Goal: Information Seeking & Learning: Compare options

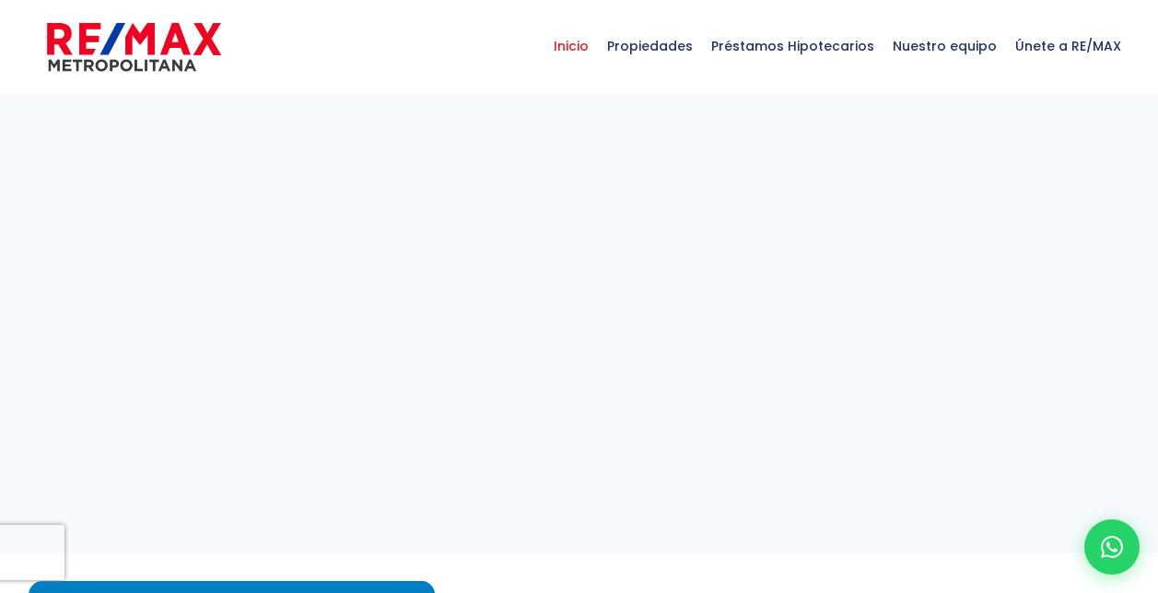
select select
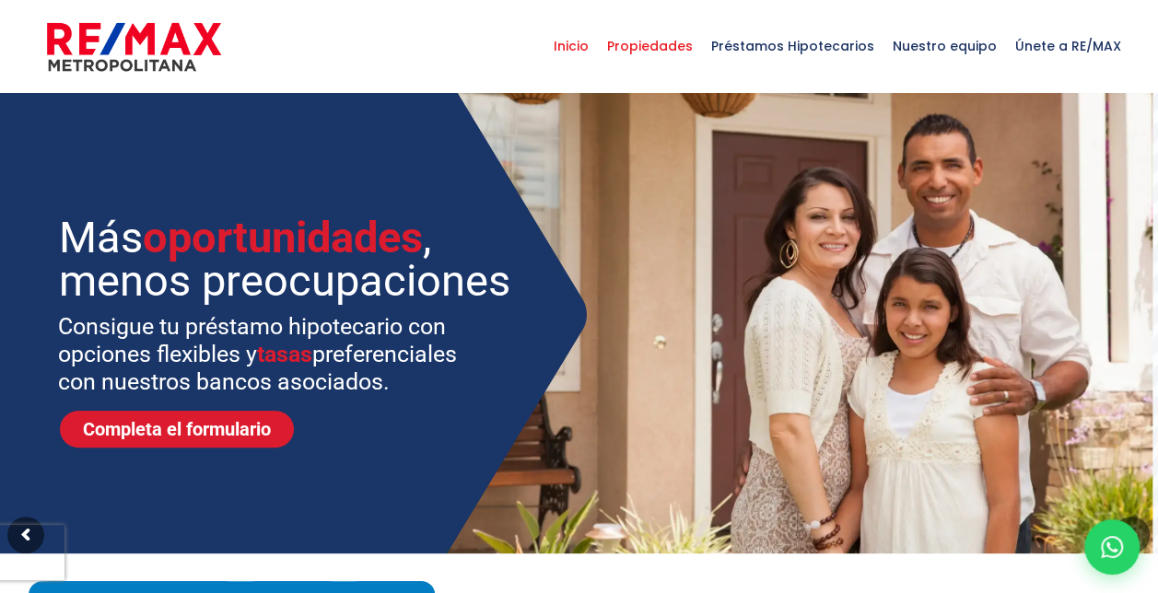
click at [671, 52] on span "Propiedades" at bounding box center [650, 45] width 104 height 55
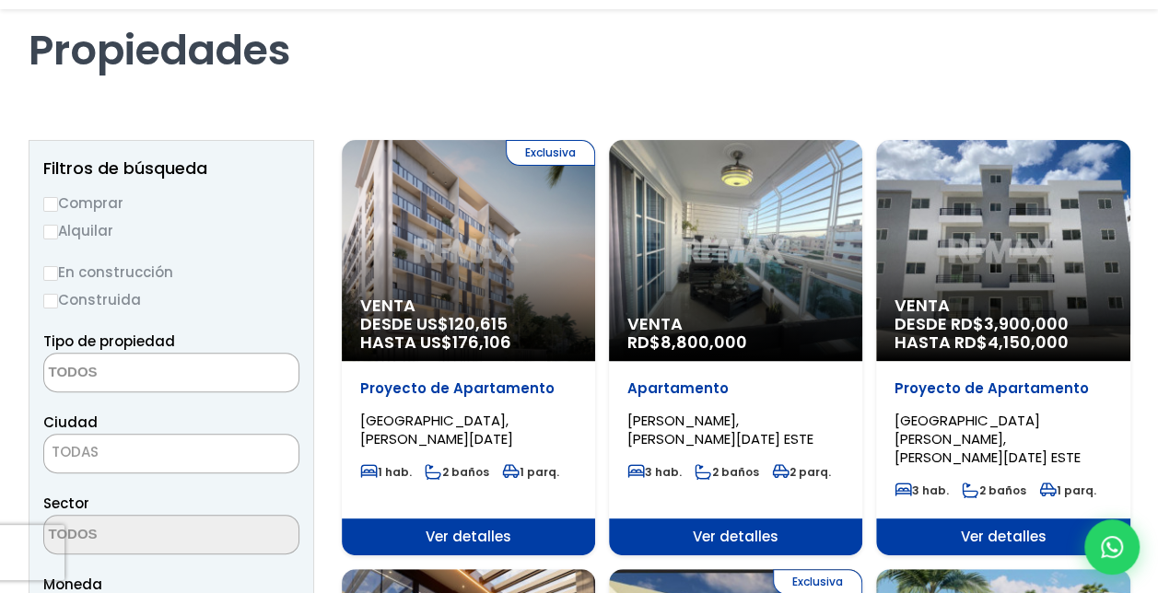
scroll to position [184, 0]
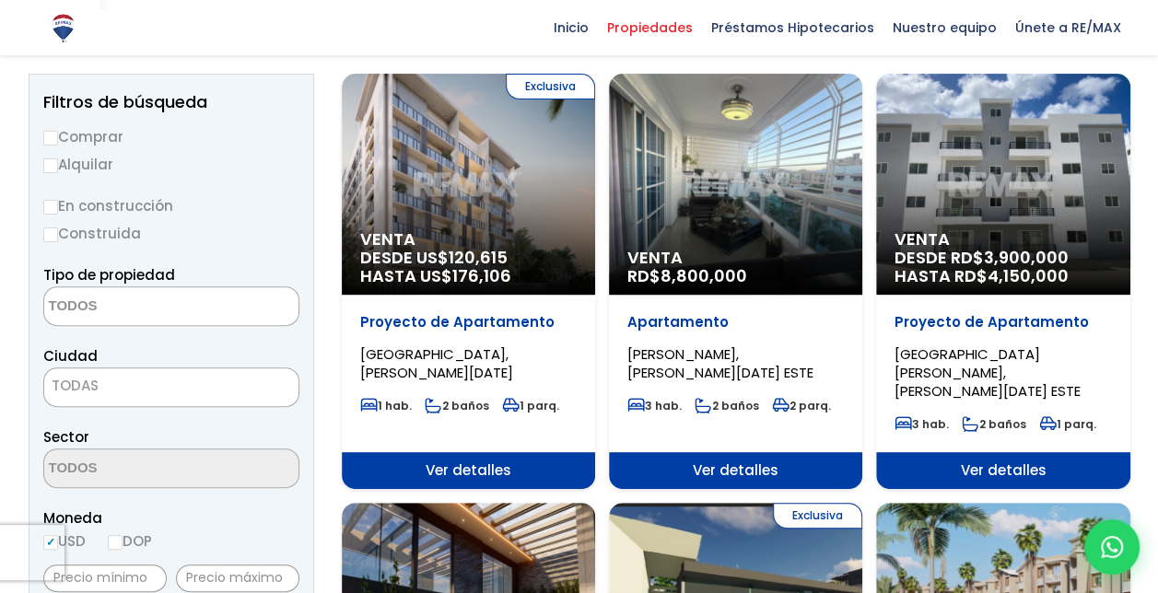
click at [190, 311] on textarea "Search" at bounding box center [133, 307] width 179 height 40
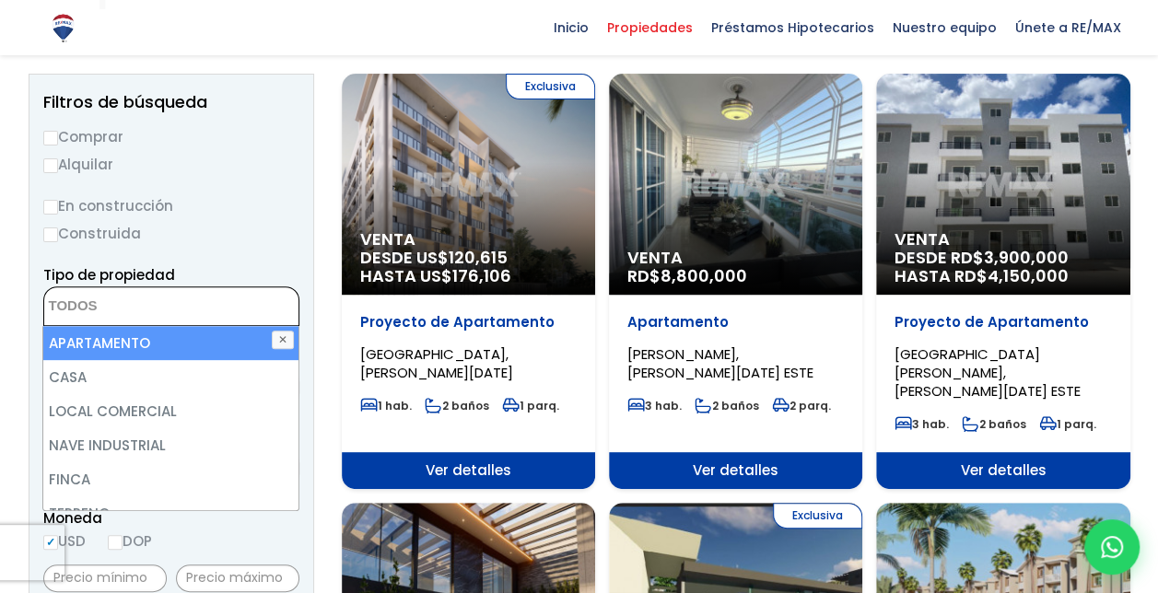
click at [155, 328] on li "APARTAMENTO" at bounding box center [170, 343] width 255 height 34
select select "apartment"
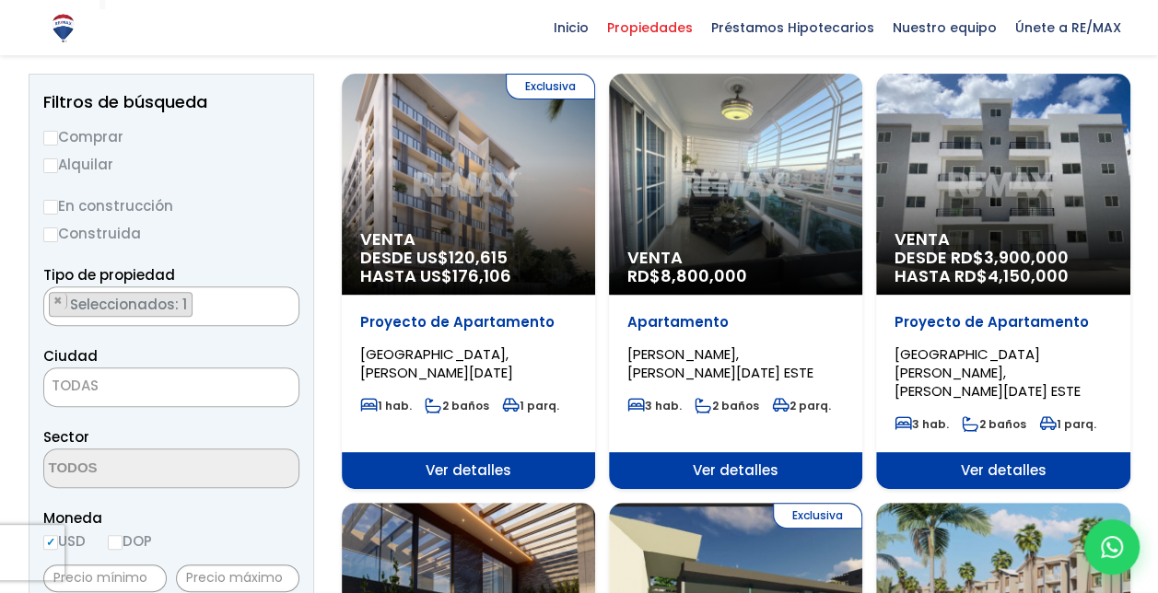
click at [297, 170] on label "Alquilar" at bounding box center [171, 164] width 256 height 23
click at [58, 170] on input "Alquilar" at bounding box center [50, 165] width 15 height 15
radio input "true"
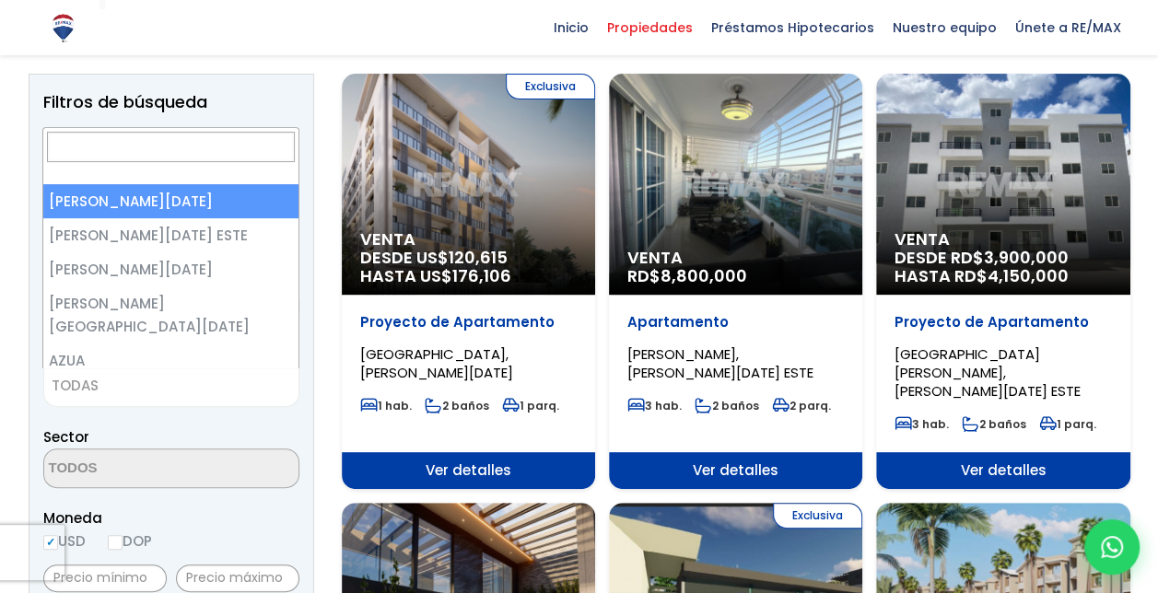
click at [90, 394] on span "TODAS" at bounding box center [75, 385] width 47 height 19
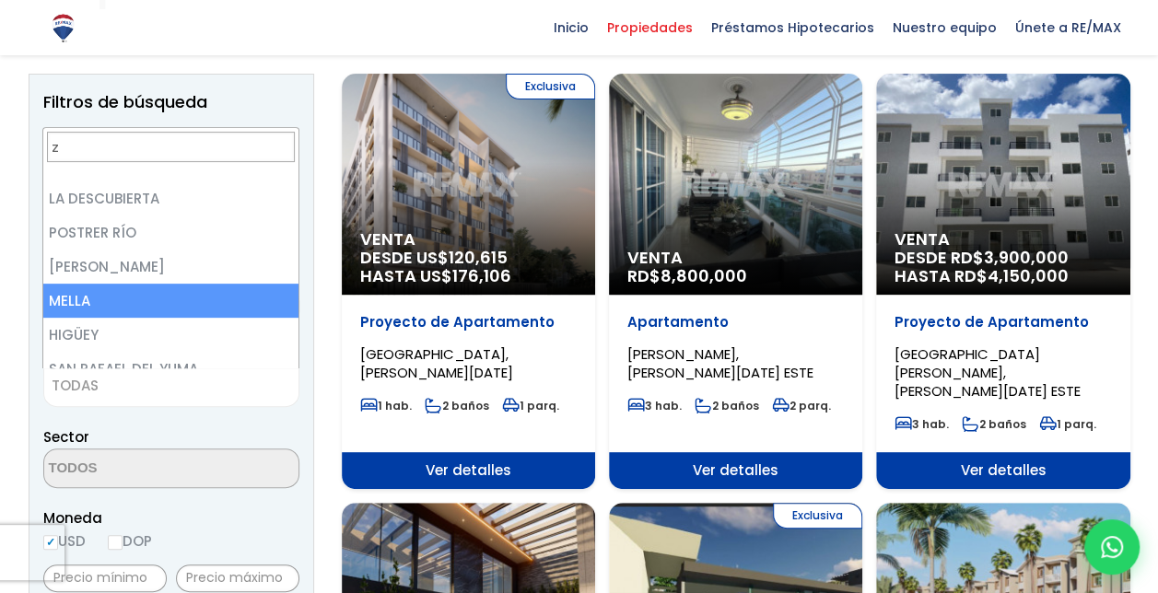
scroll to position [0, 0]
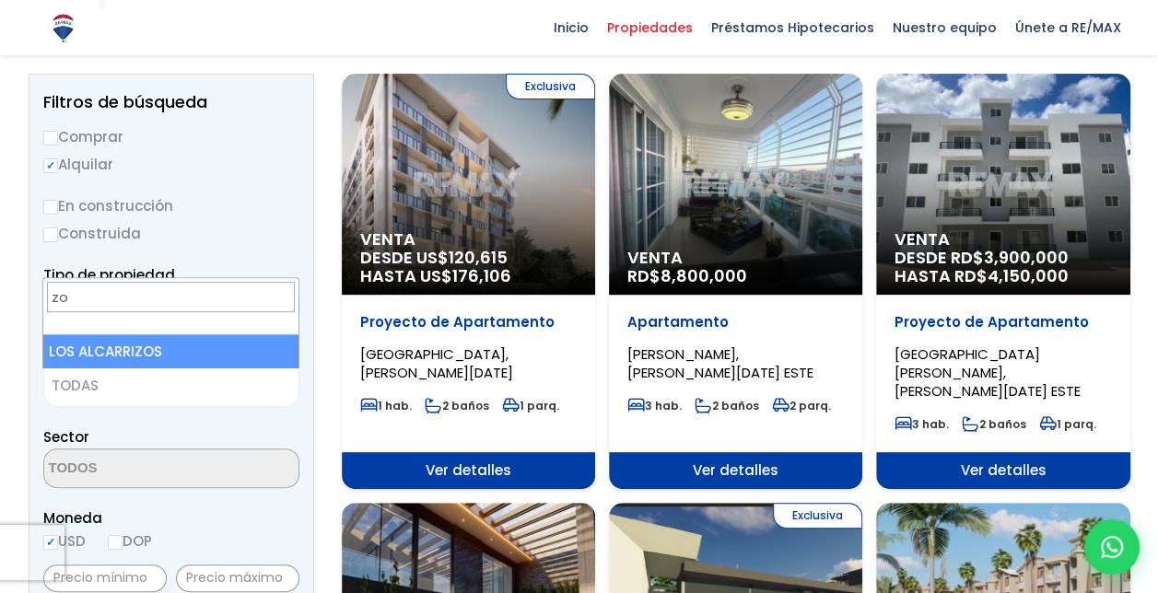
type input "z"
type input "d"
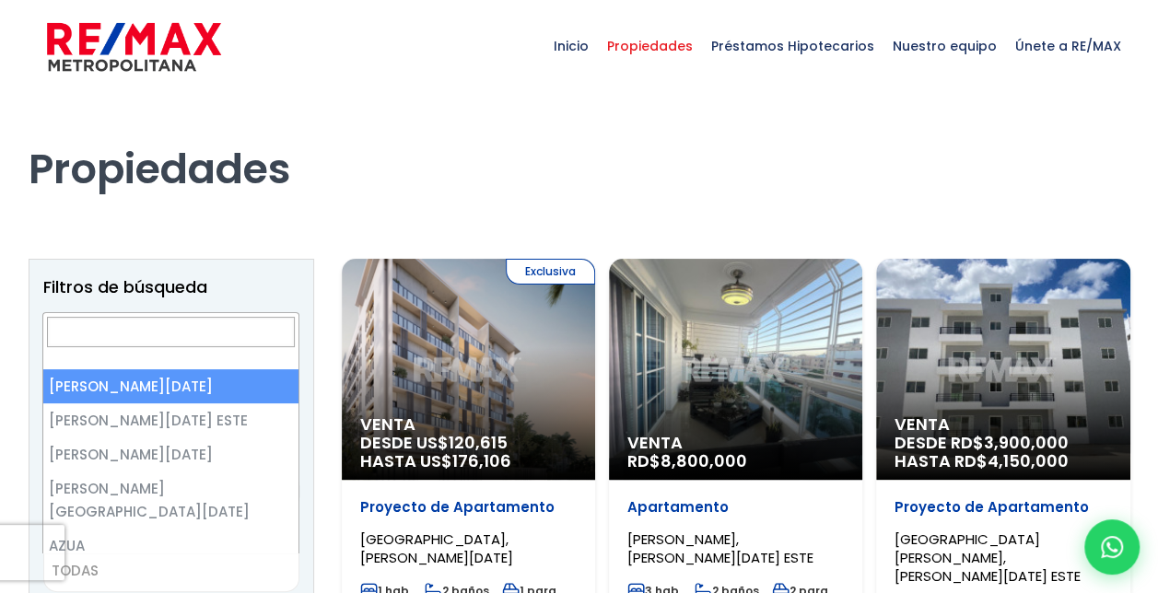
select select "1"
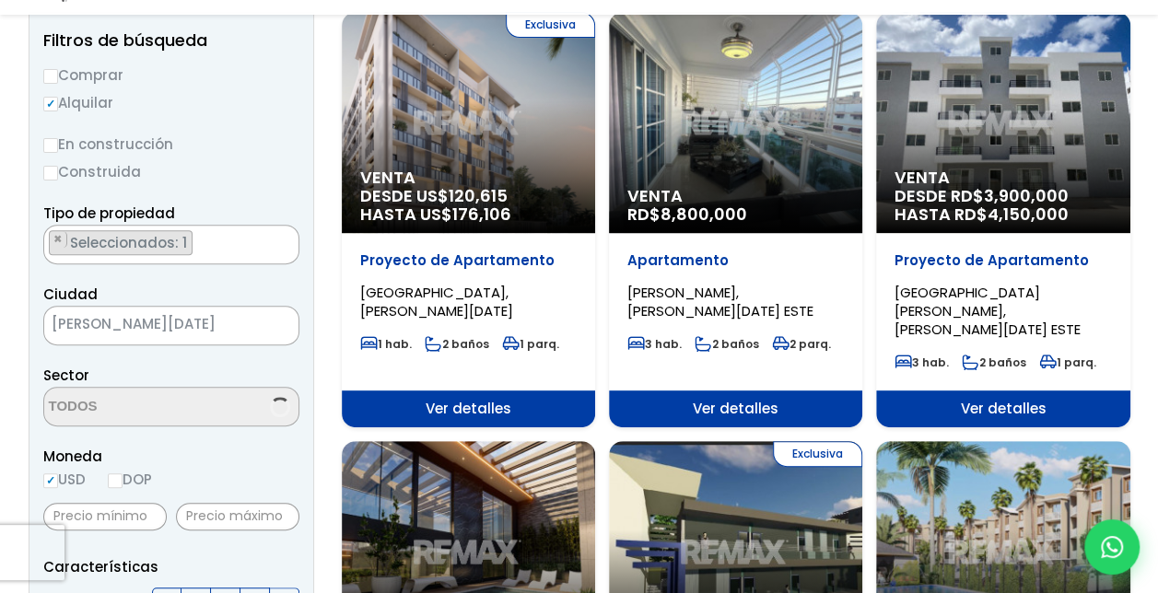
scroll to position [276, 0]
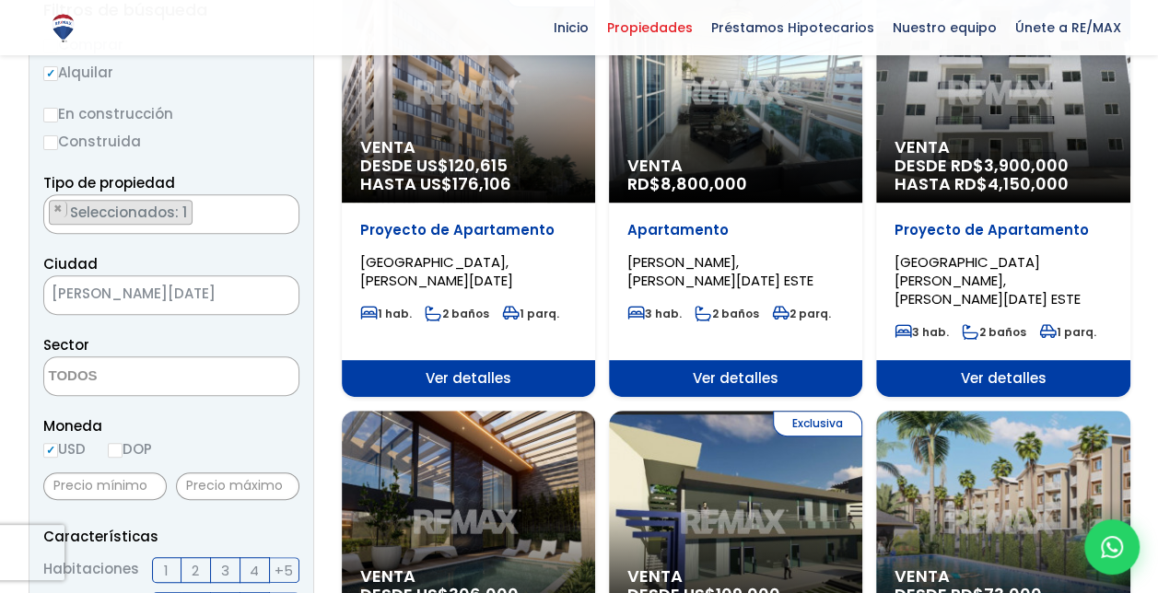
click at [170, 379] on textarea "Search" at bounding box center [133, 377] width 179 height 40
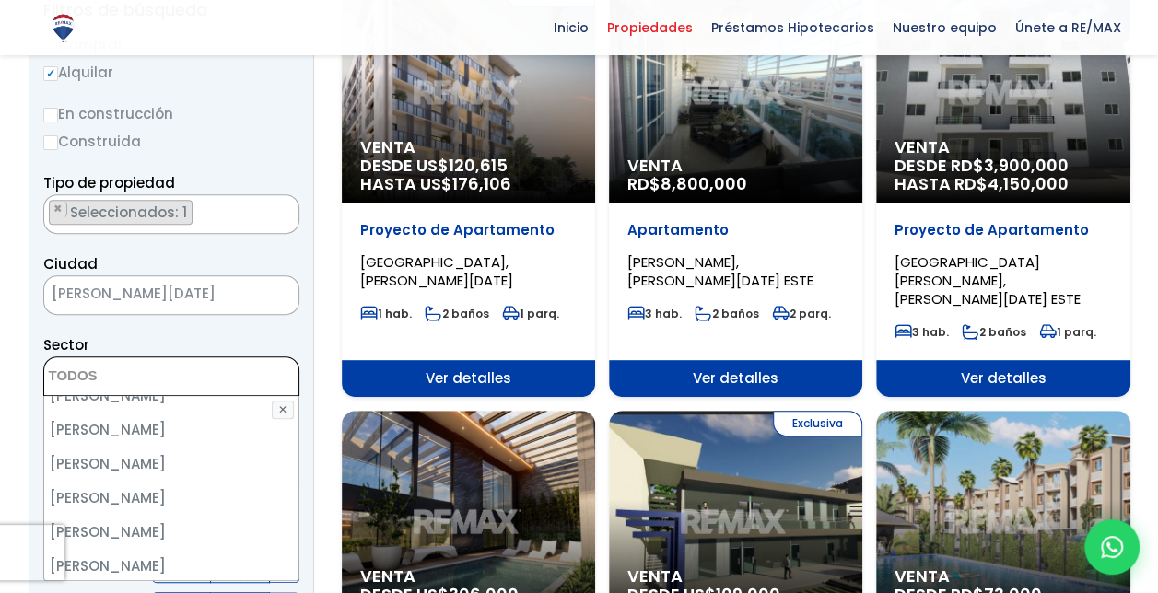
scroll to position [369, 0]
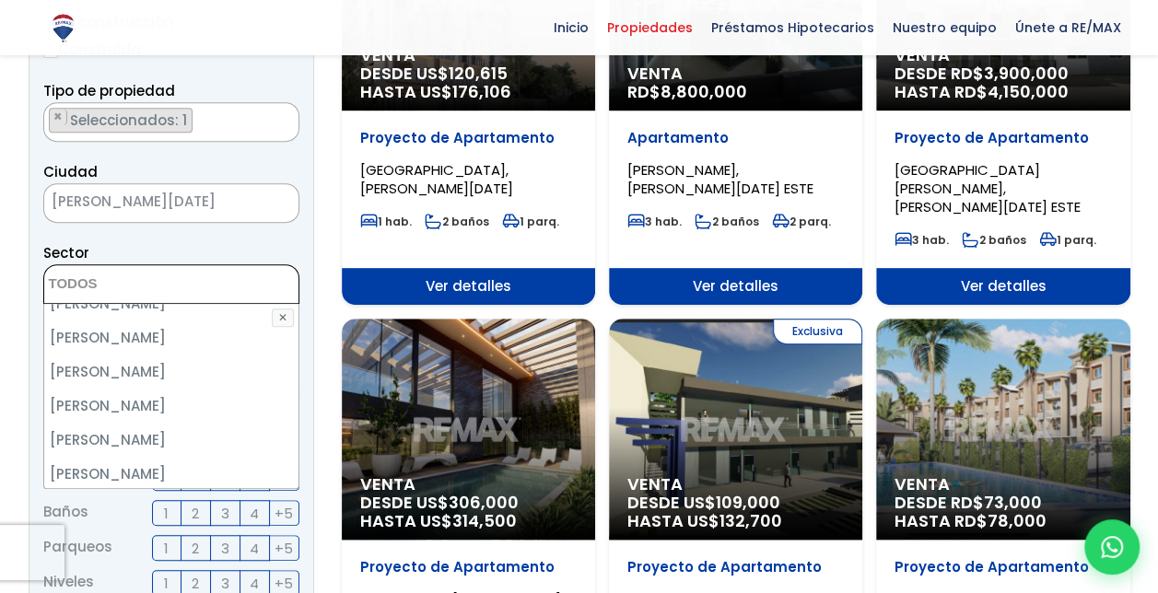
click at [193, 559] on li "ZONA COLONIAL" at bounding box center [171, 576] width 255 height 34
select select "236"
click at [110, 559] on li "ZONA COLONIAL" at bounding box center [171, 576] width 255 height 34
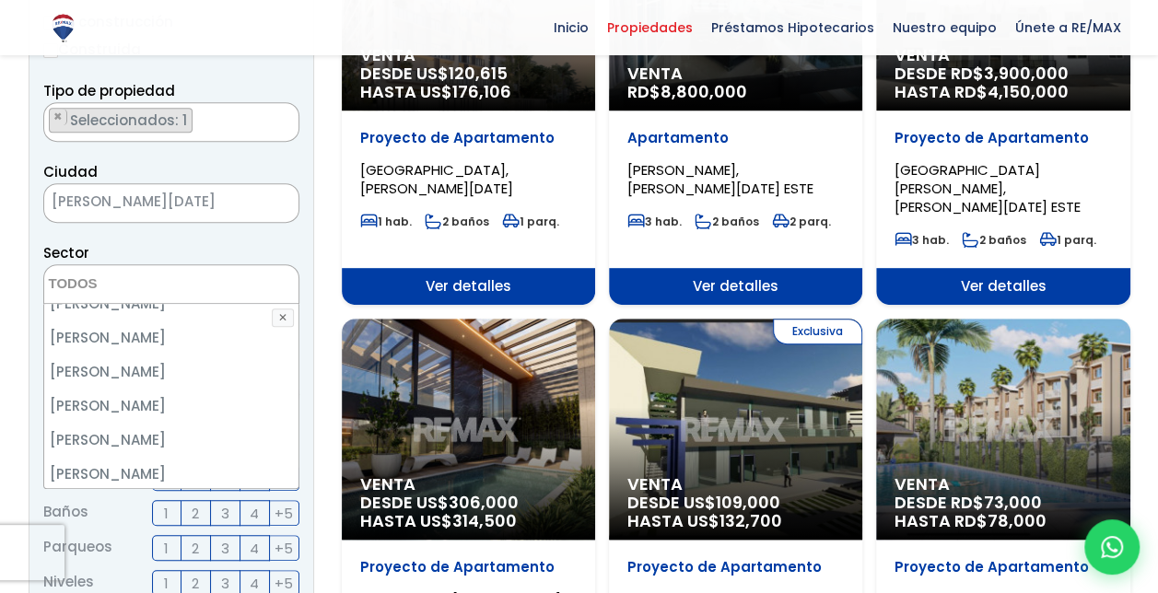
select select "236"
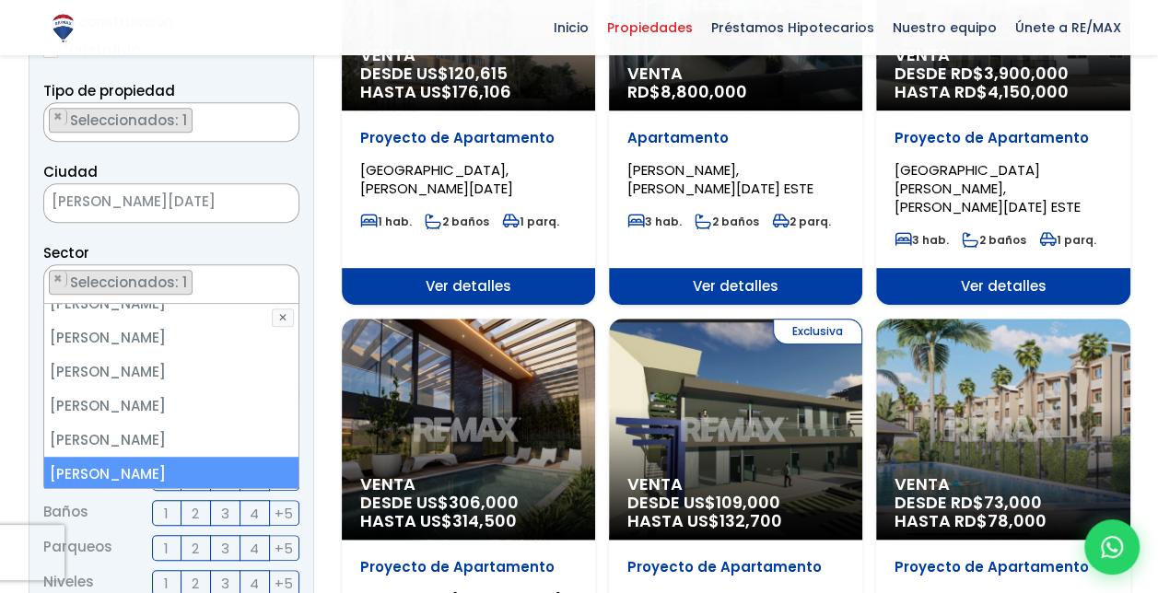
click at [272, 241] on div "Sector 16 DE AGOSTO 24 DE ABRIL 27 DE FEBRERO 30 DE MAYO AESA ALFIMAR ALTOS DE …" at bounding box center [171, 272] width 256 height 63
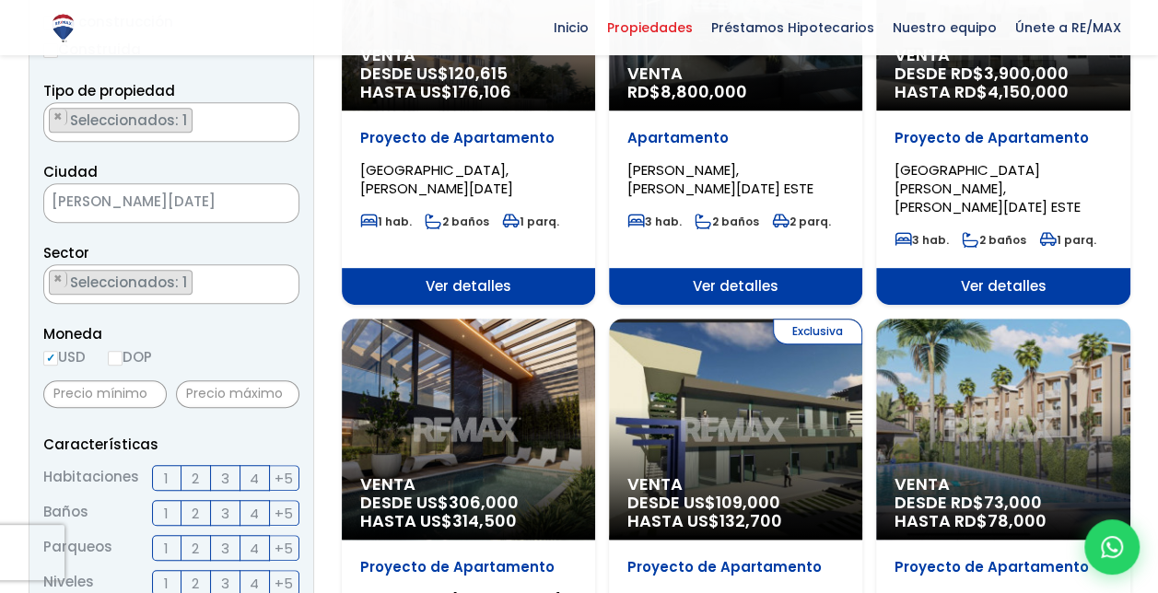
click at [160, 480] on label "1" at bounding box center [166, 478] width 29 height 26
click at [0, 0] on input "1" at bounding box center [0, 0] width 0 height 0
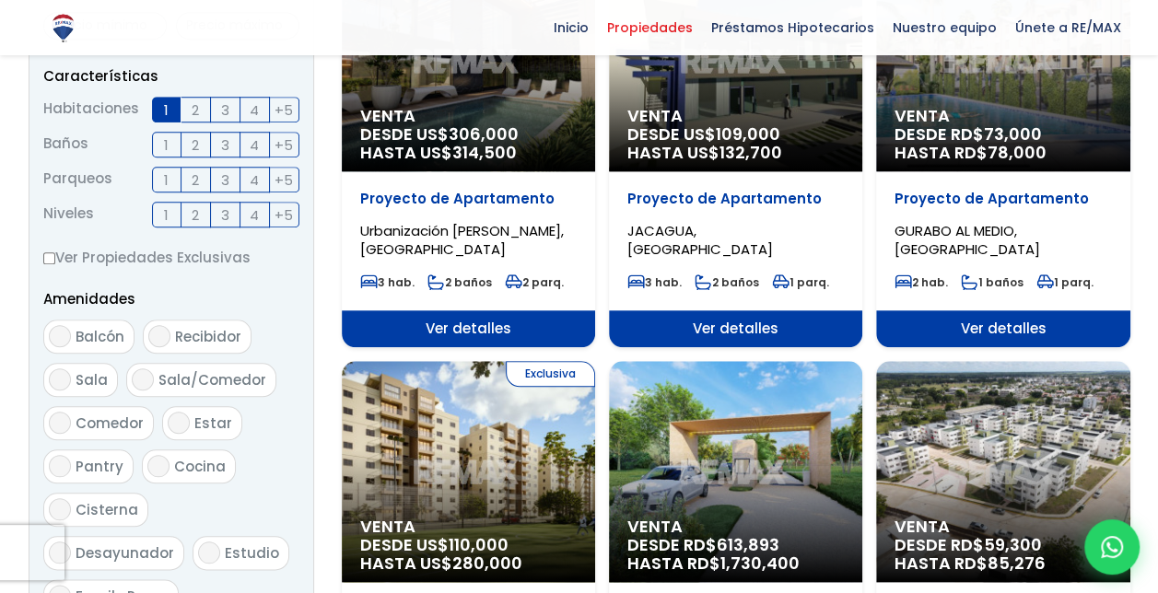
scroll to position [1198, 0]
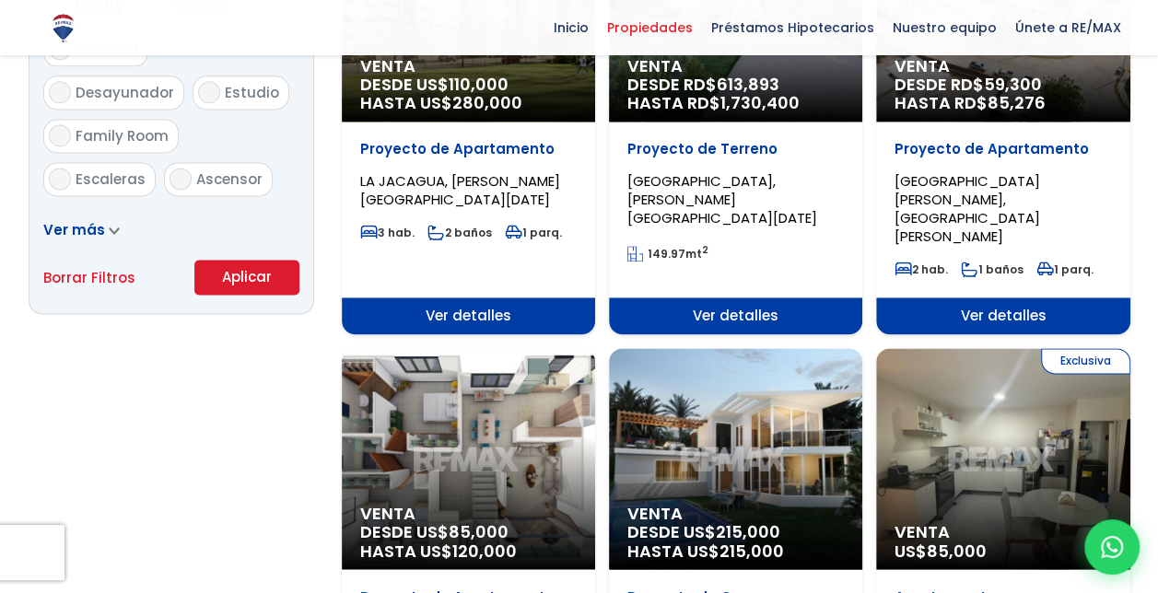
click at [274, 285] on button "Aplicar" at bounding box center [246, 277] width 105 height 35
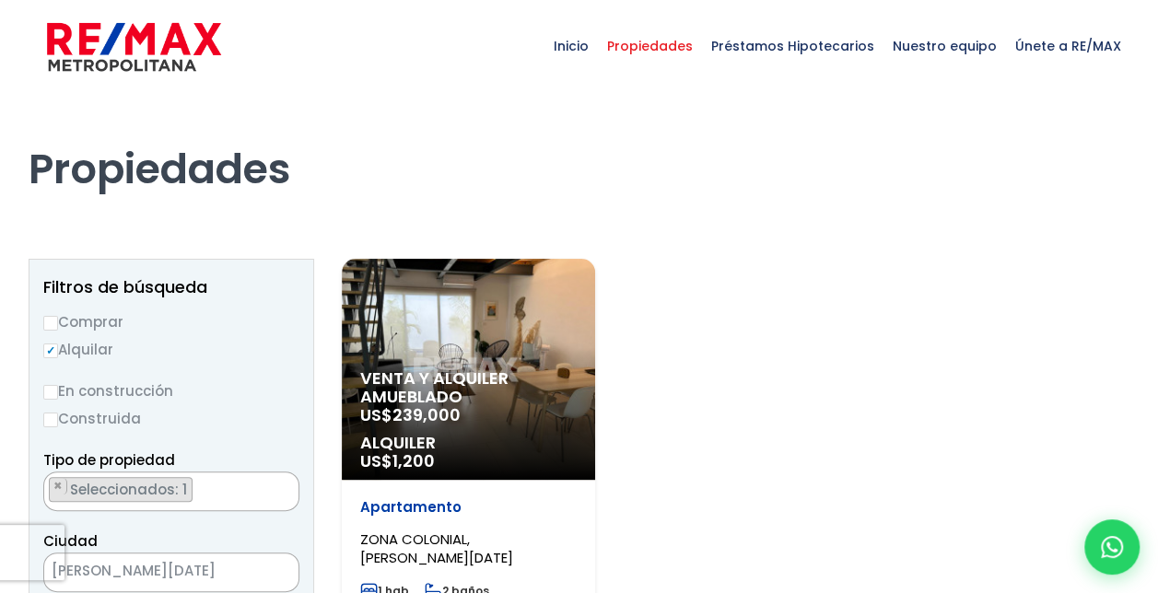
select select "236"
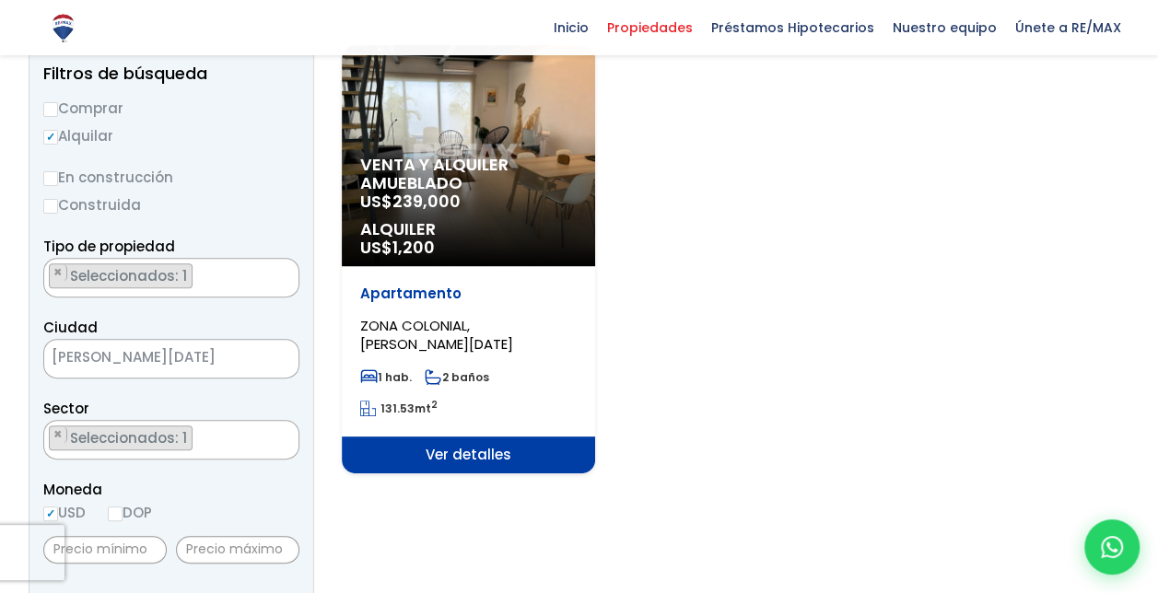
scroll to position [184, 0]
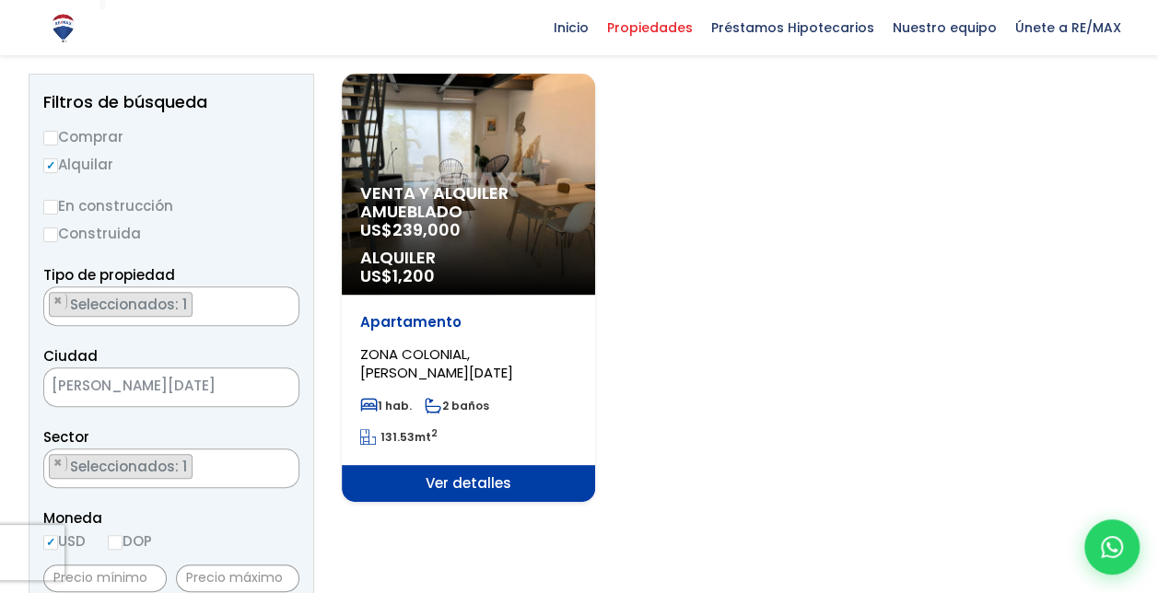
click at [474, 191] on span "Venta y alquiler amueblado" at bounding box center [468, 202] width 217 height 37
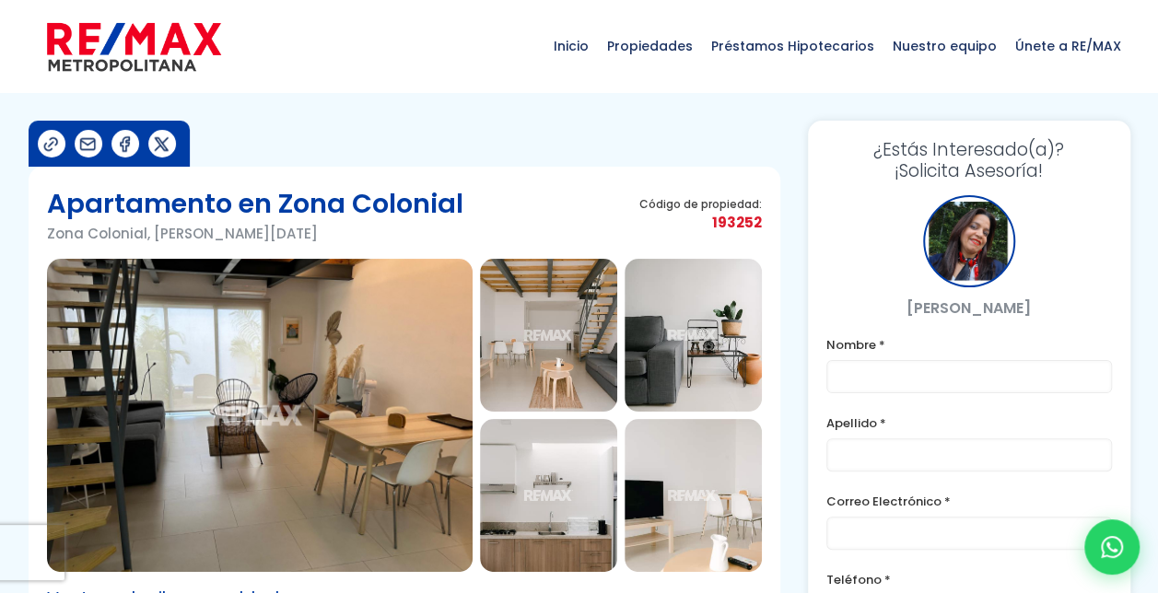
click at [402, 404] on img at bounding box center [260, 415] width 426 height 313
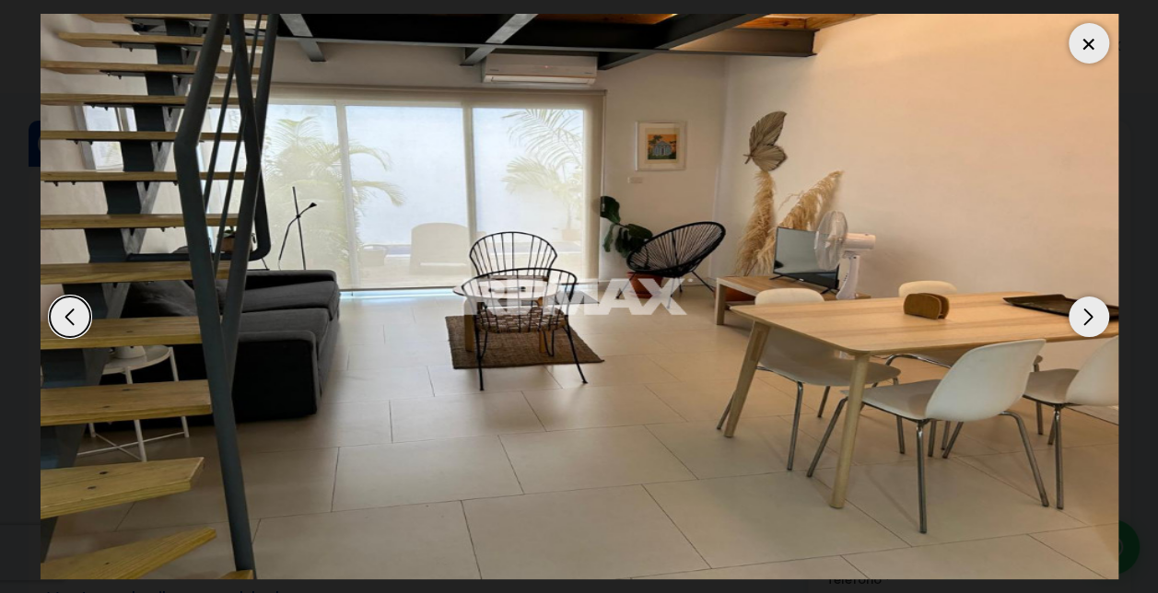
click at [1080, 301] on div "Next slide" at bounding box center [1089, 317] width 41 height 41
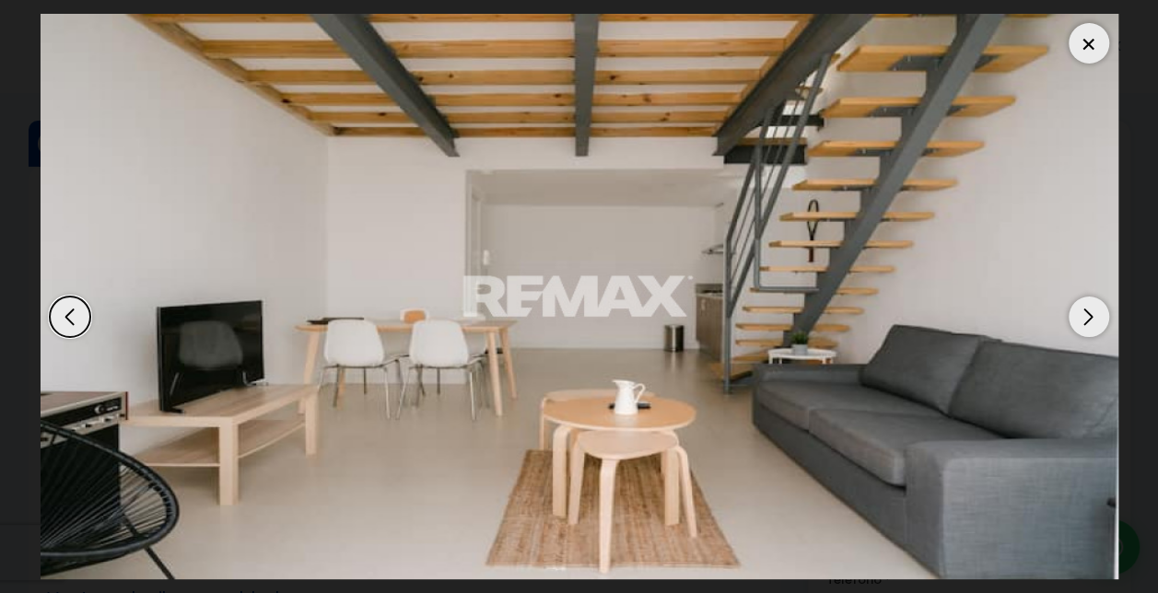
click at [1080, 301] on div "Next slide" at bounding box center [1089, 317] width 41 height 41
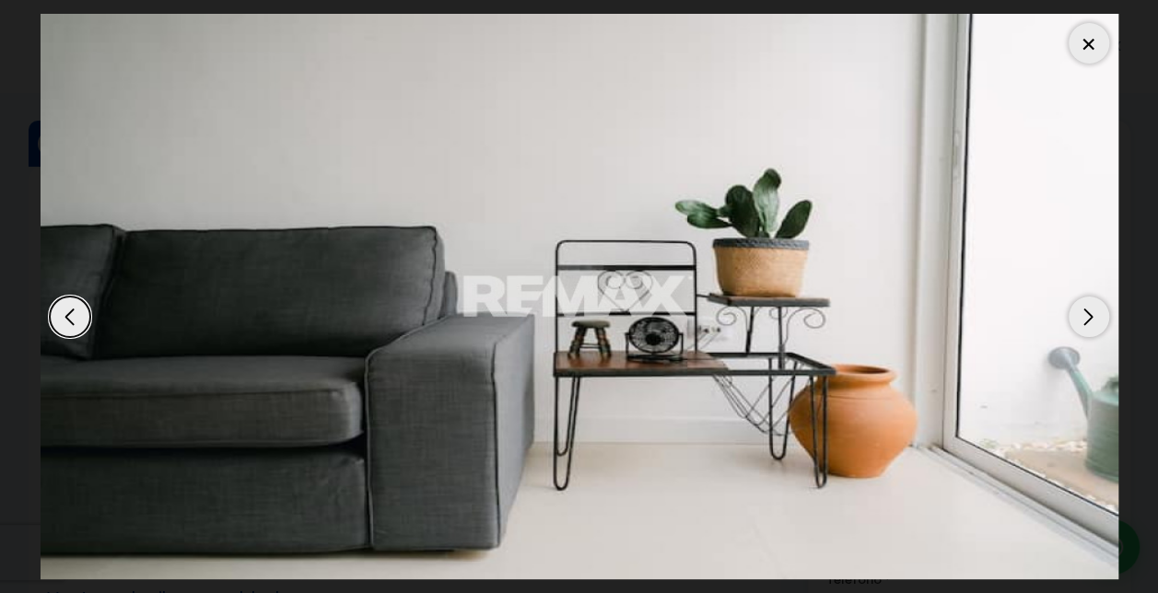
click at [1080, 301] on div "Next slide" at bounding box center [1089, 317] width 41 height 41
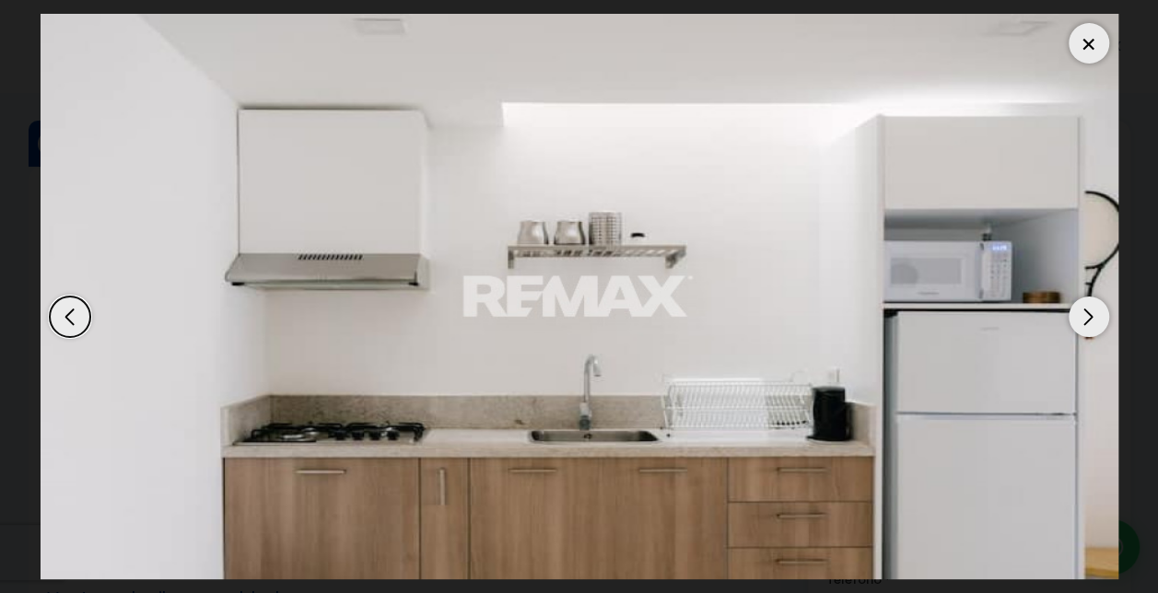
click at [1080, 301] on div "Next slide" at bounding box center [1089, 317] width 41 height 41
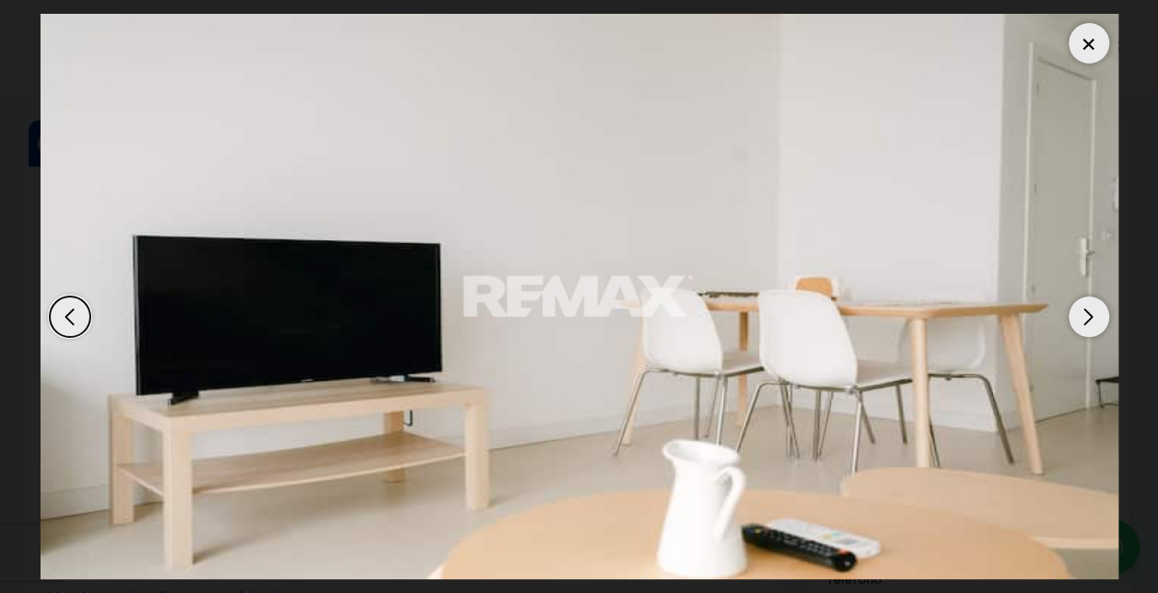
click at [1080, 301] on div "Next slide" at bounding box center [1089, 317] width 41 height 41
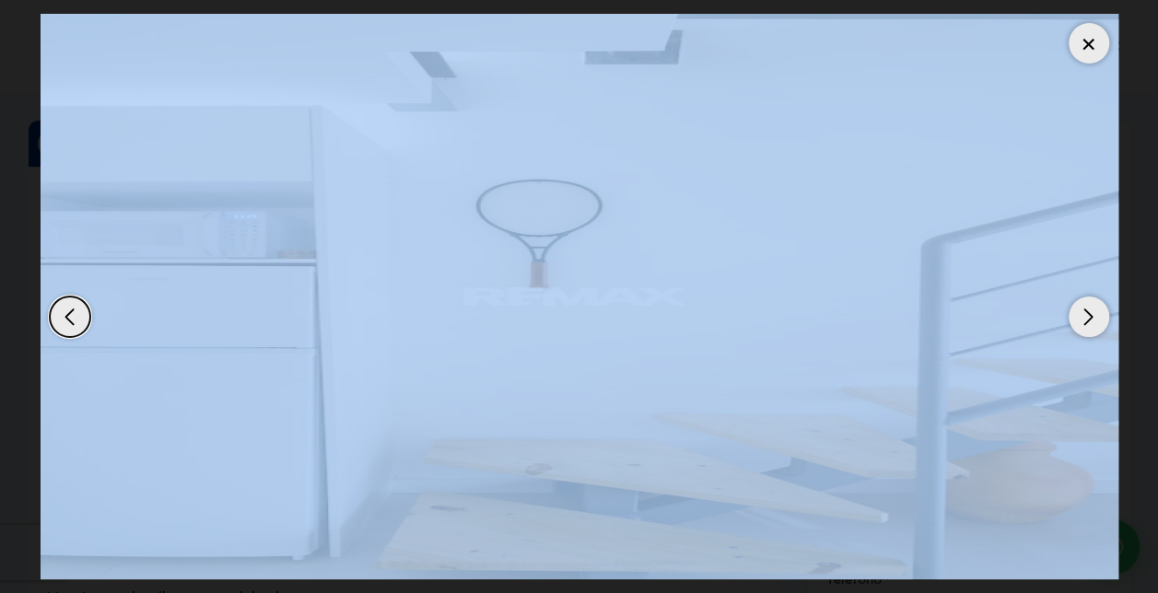
click at [1080, 301] on div "Next slide" at bounding box center [1089, 317] width 41 height 41
drag, startPoint x: 1080, startPoint y: 301, endPoint x: 1079, endPoint y: 52, distance: 249.7
click at [1079, 52] on div at bounding box center [1089, 43] width 41 height 41
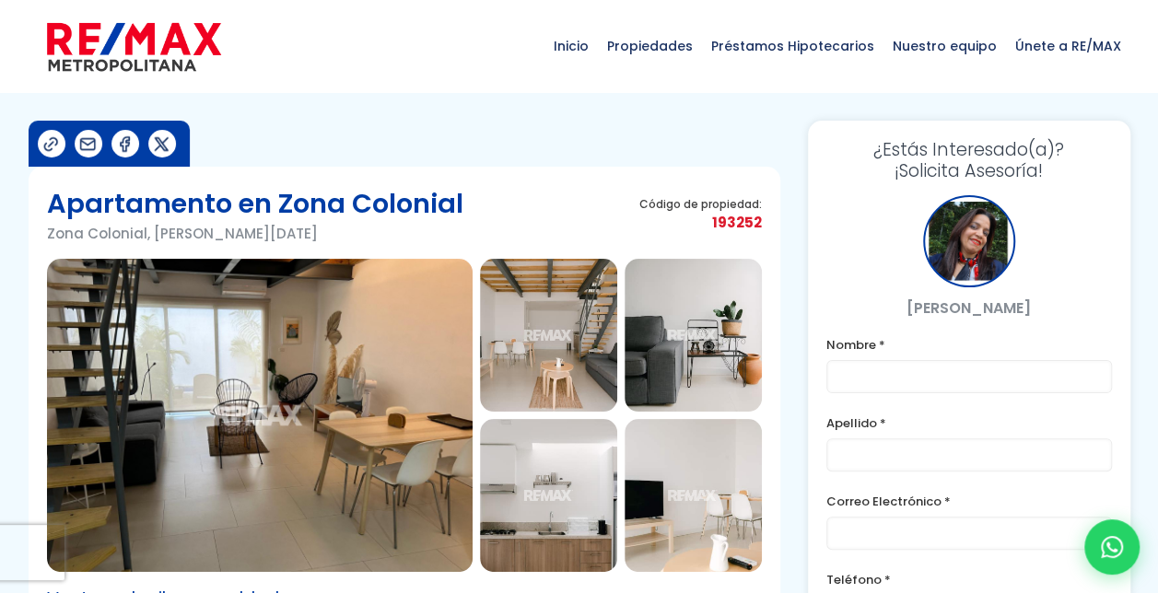
click at [106, 58] on img at bounding box center [134, 46] width 174 height 55
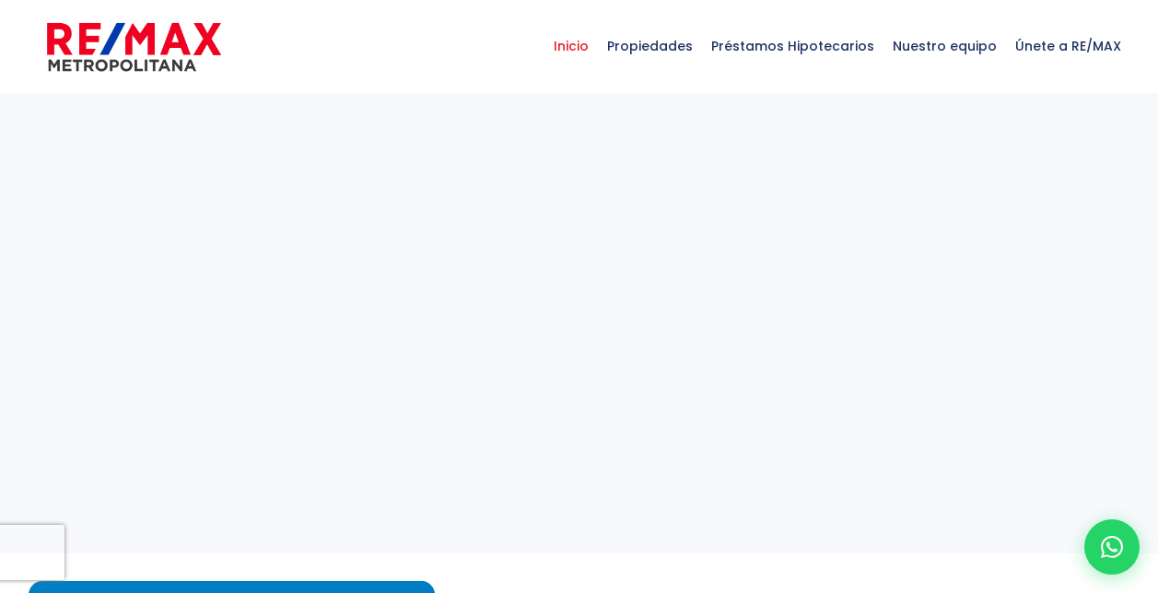
select select
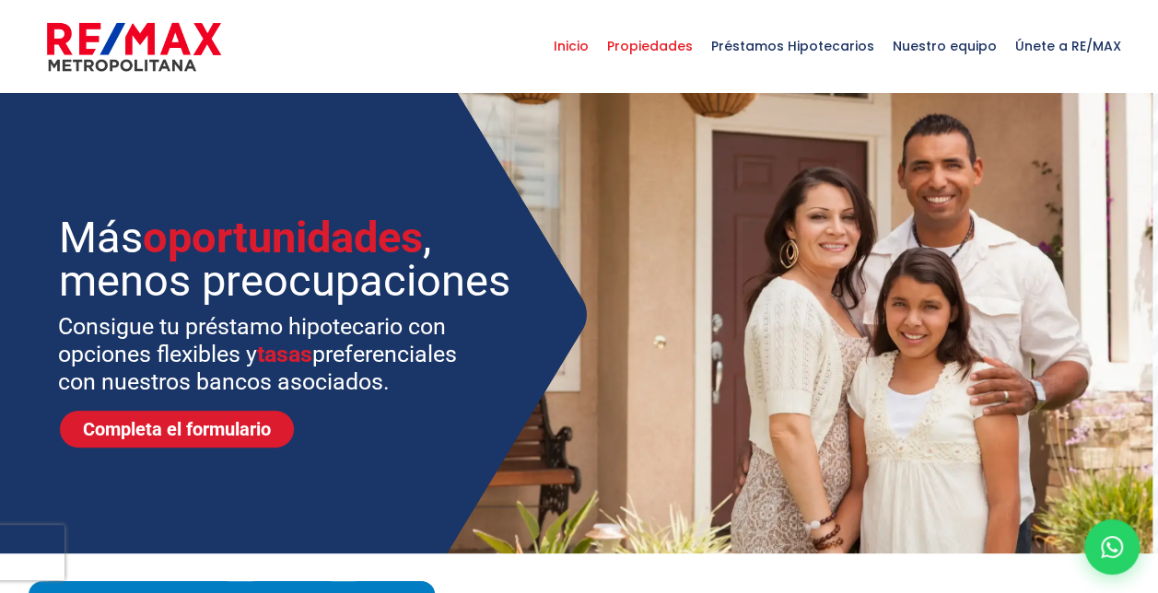
click at [687, 47] on span "Propiedades" at bounding box center [650, 45] width 104 height 55
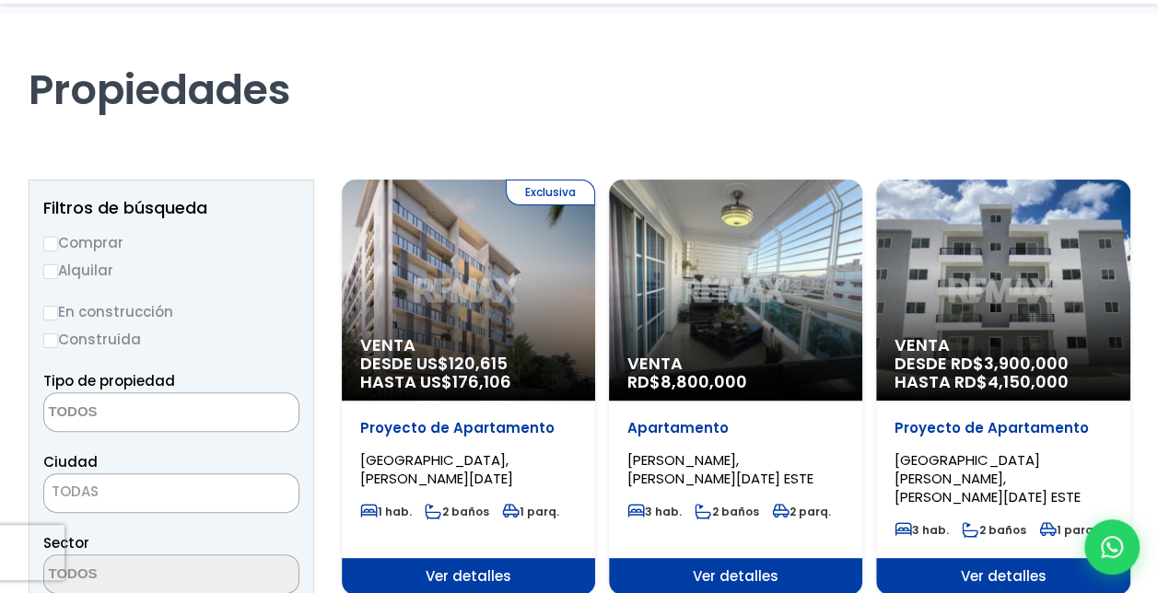
scroll to position [184, 0]
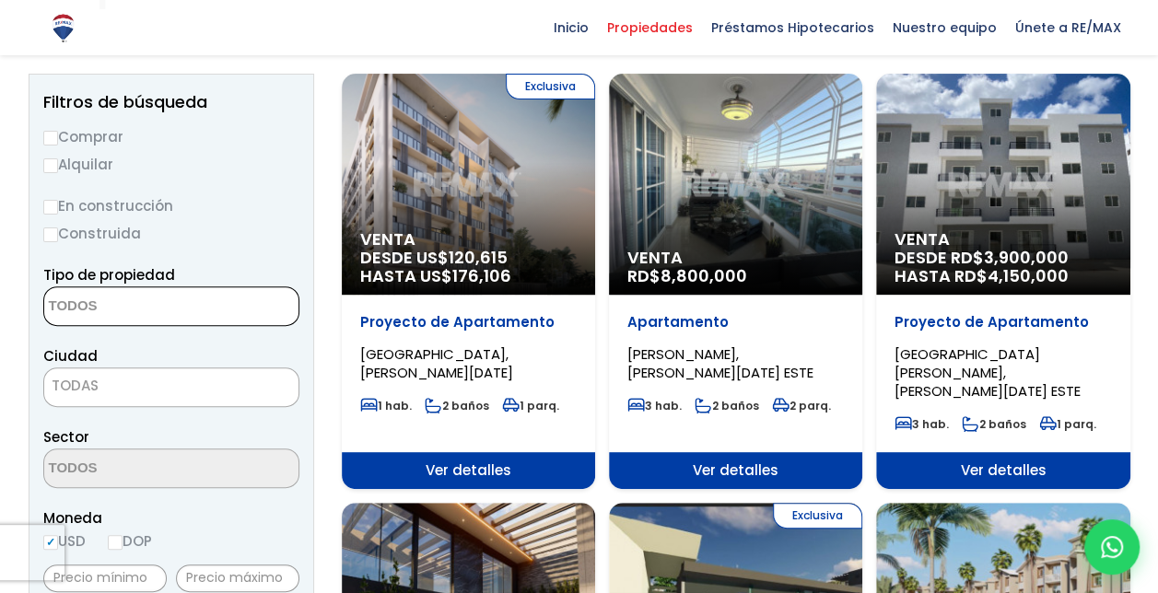
click at [118, 290] on textarea "Search" at bounding box center [133, 307] width 179 height 40
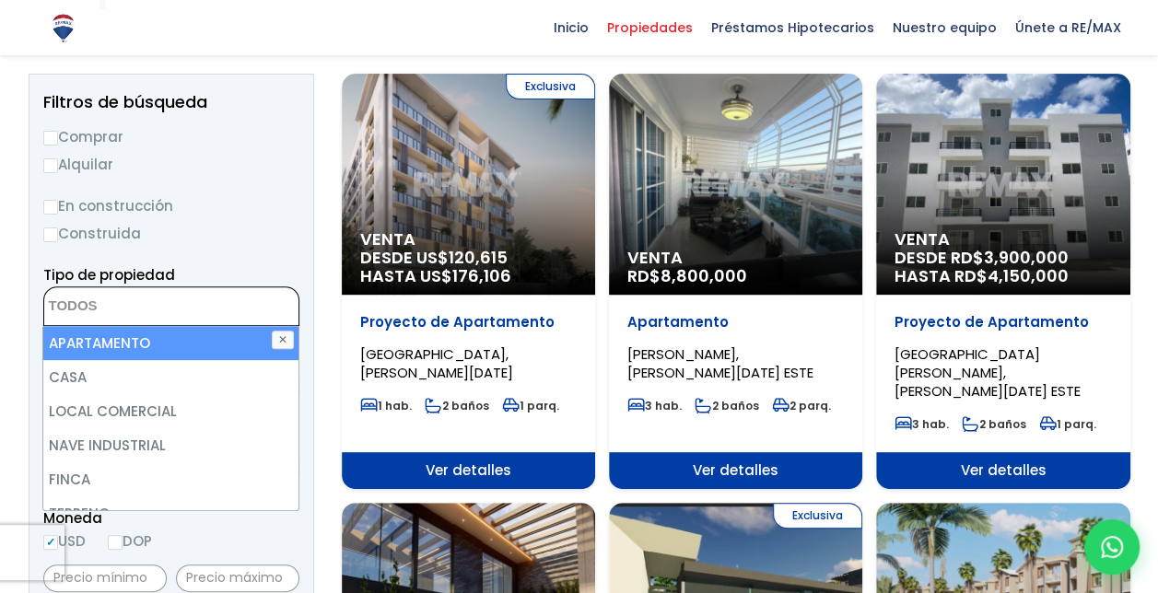
click at [95, 338] on li "APARTAMENTO" at bounding box center [170, 343] width 255 height 34
select select "apartment"
click at [57, 133] on label "Comprar" at bounding box center [171, 136] width 256 height 23
click at [57, 133] on input "Comprar" at bounding box center [50, 138] width 15 height 15
radio input "true"
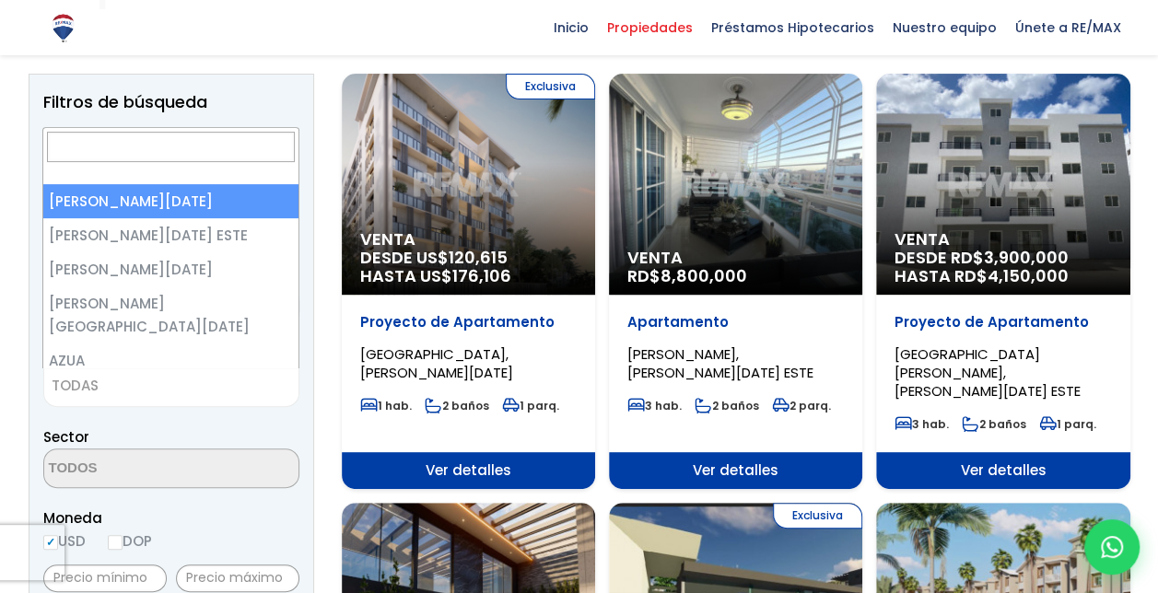
click at [146, 382] on span "TODAS" at bounding box center [171, 386] width 254 height 26
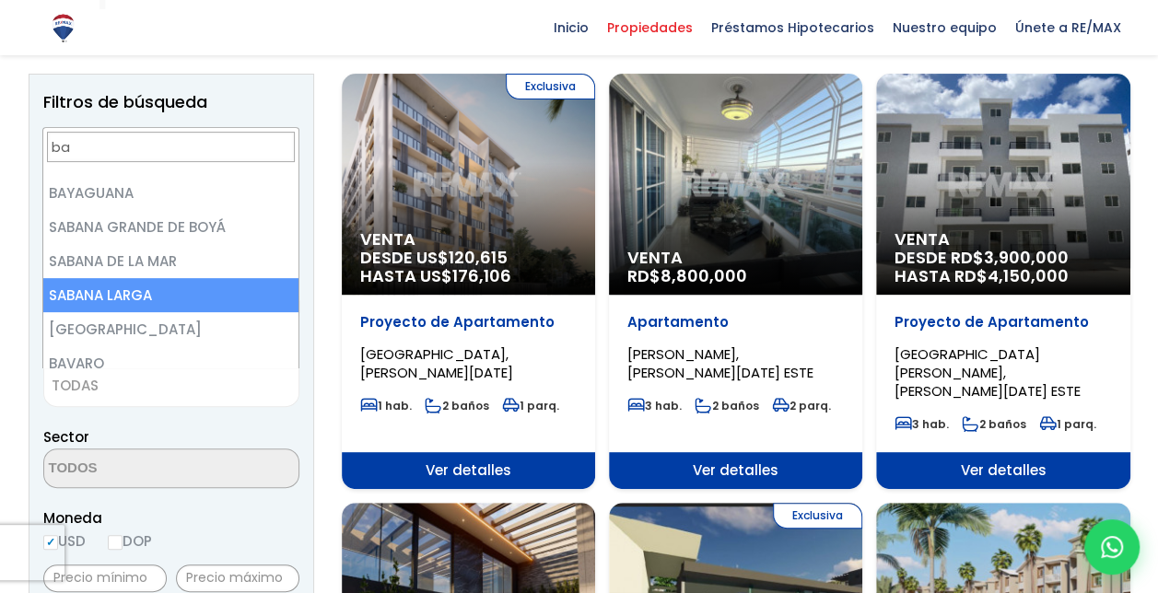
scroll to position [566, 0]
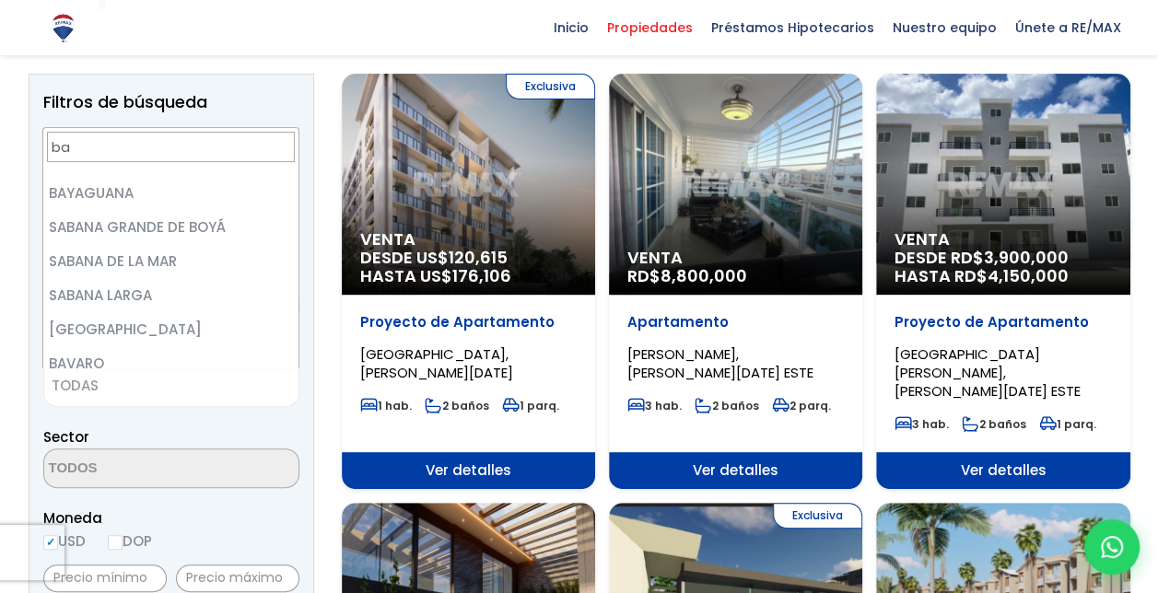
type input "ba"
select select "440"
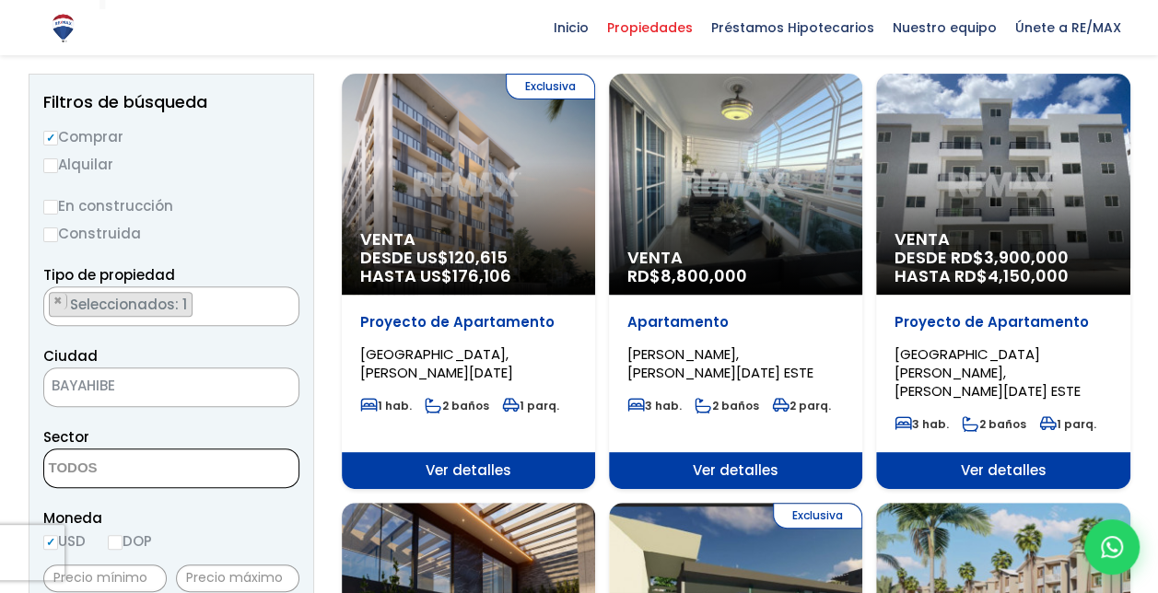
click at [127, 455] on textarea "Search" at bounding box center [133, 470] width 179 height 40
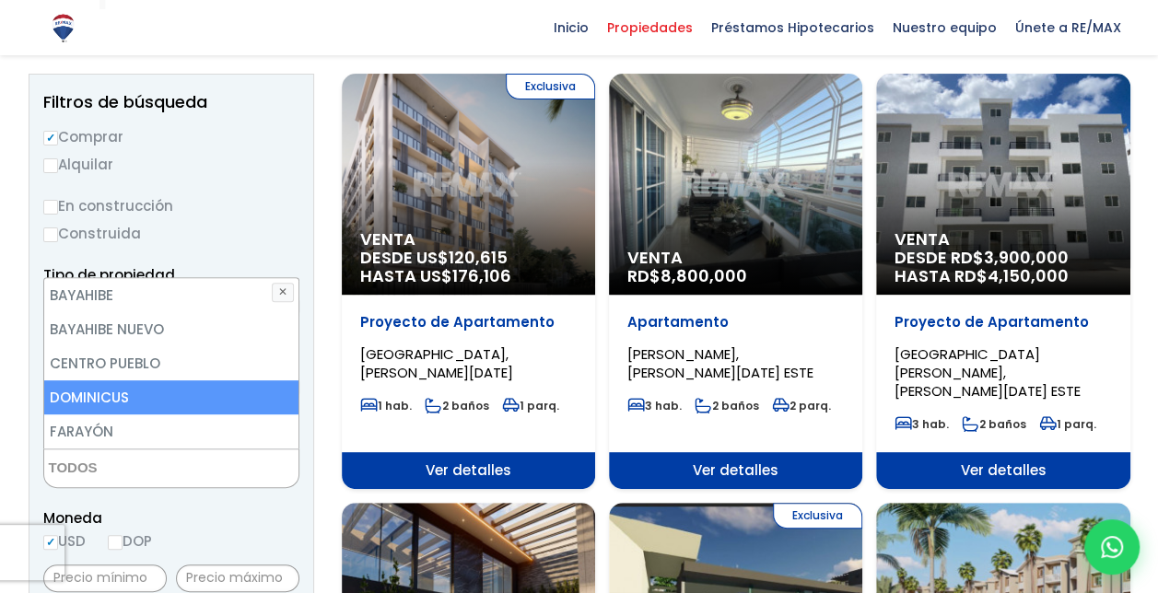
click at [131, 394] on li "DOMINICUS" at bounding box center [171, 397] width 255 height 34
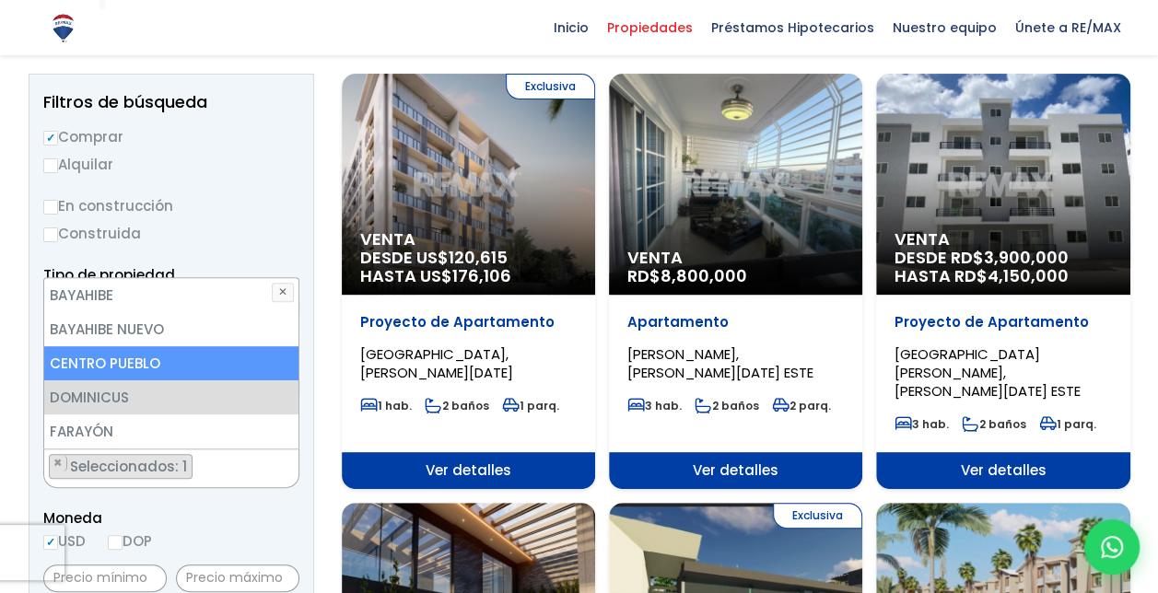
click at [125, 366] on li "CENTRO PUEBLO" at bounding box center [171, 363] width 255 height 34
select select "16412"
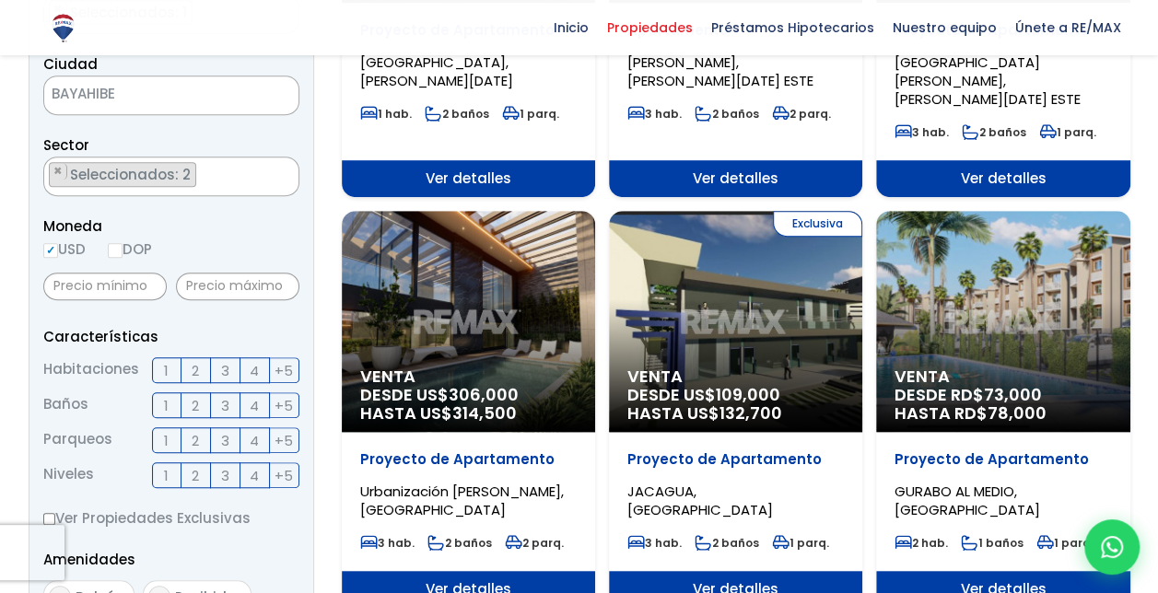
scroll to position [485, 0]
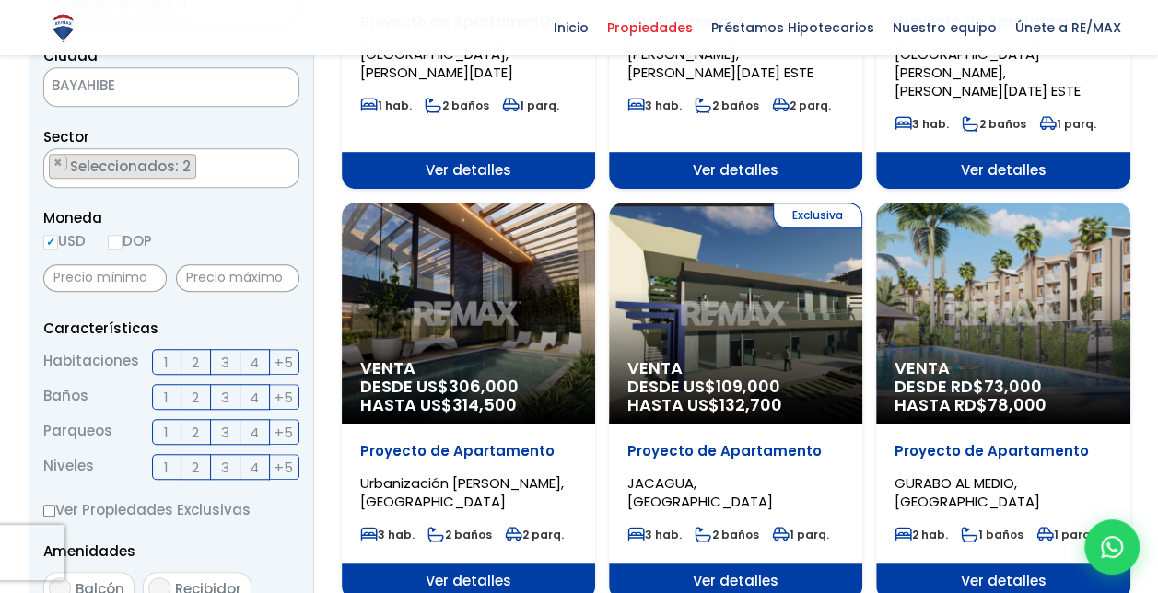
click at [173, 357] on label "1" at bounding box center [166, 362] width 29 height 26
click at [0, 0] on input "1" at bounding box center [0, 0] width 0 height 0
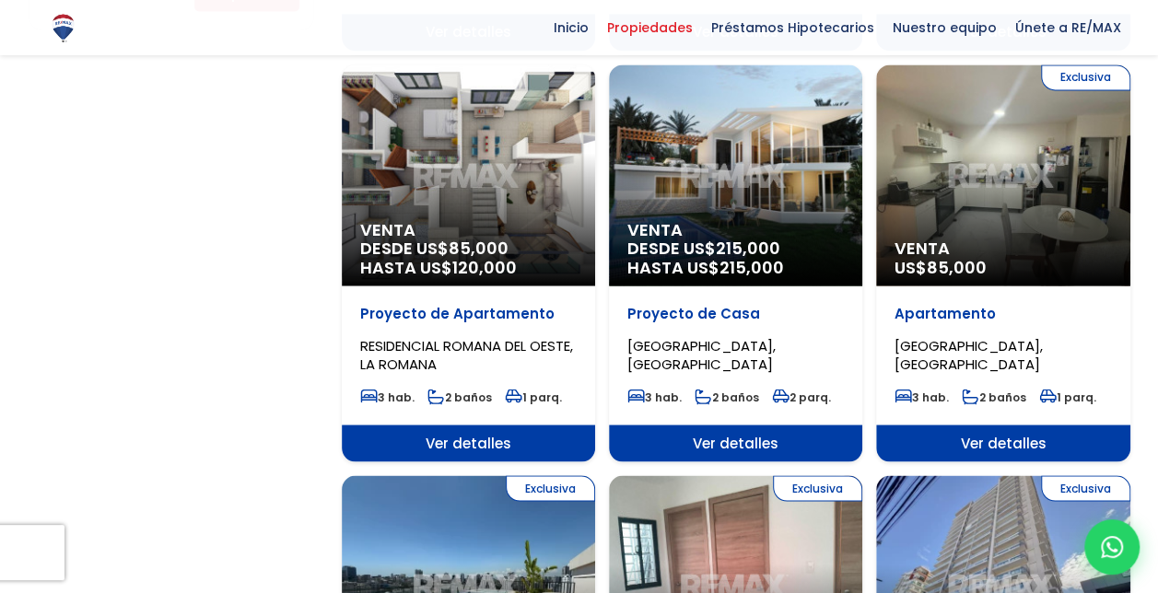
scroll to position [1095, 0]
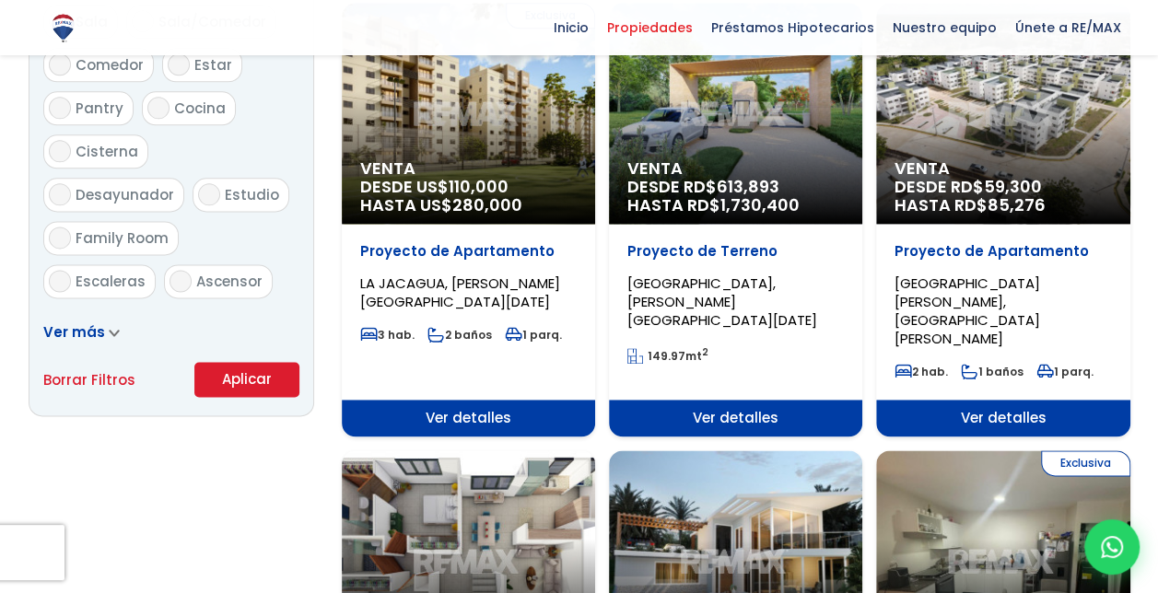
click at [276, 374] on button "Aplicar" at bounding box center [246, 379] width 105 height 35
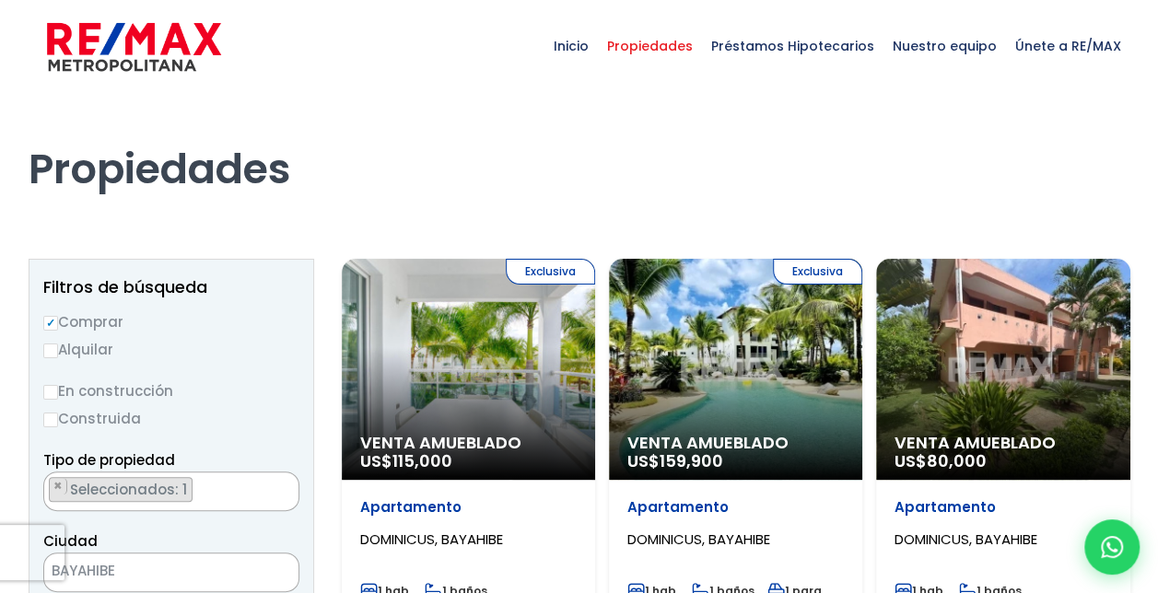
select select "16412"
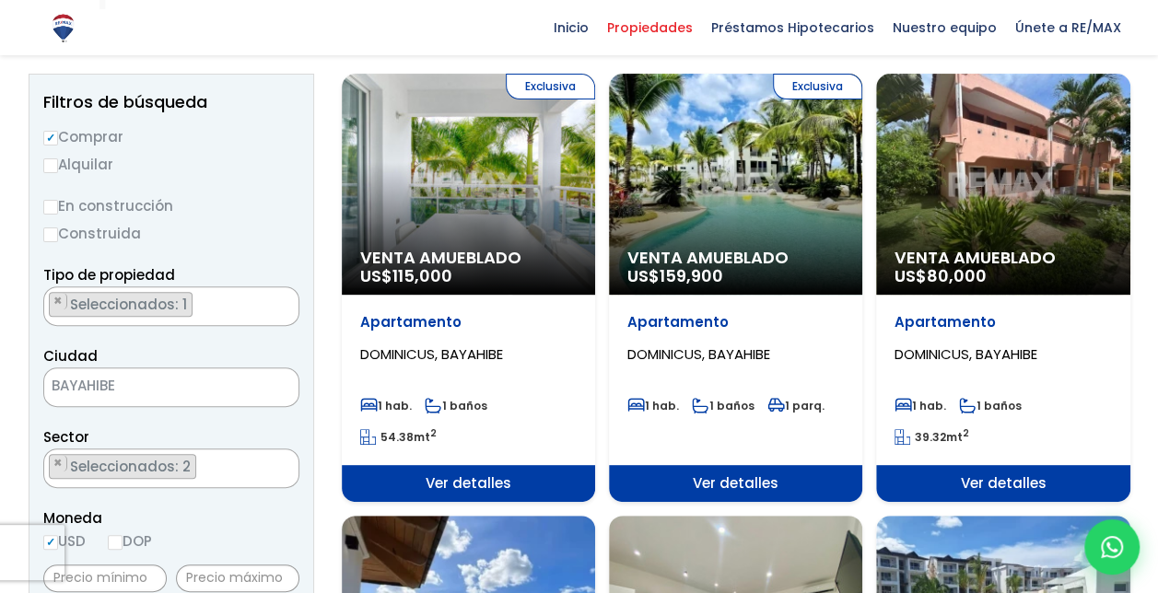
click at [641, 226] on div "Exclusiva Venta Amueblado US$ 159,900" at bounding box center [735, 184] width 253 height 221
click at [657, 217] on div "Exclusiva Venta Amueblado US$ 159,900" at bounding box center [735, 184] width 253 height 221
click at [709, 259] on span "Venta Amueblado" at bounding box center [735, 258] width 217 height 18
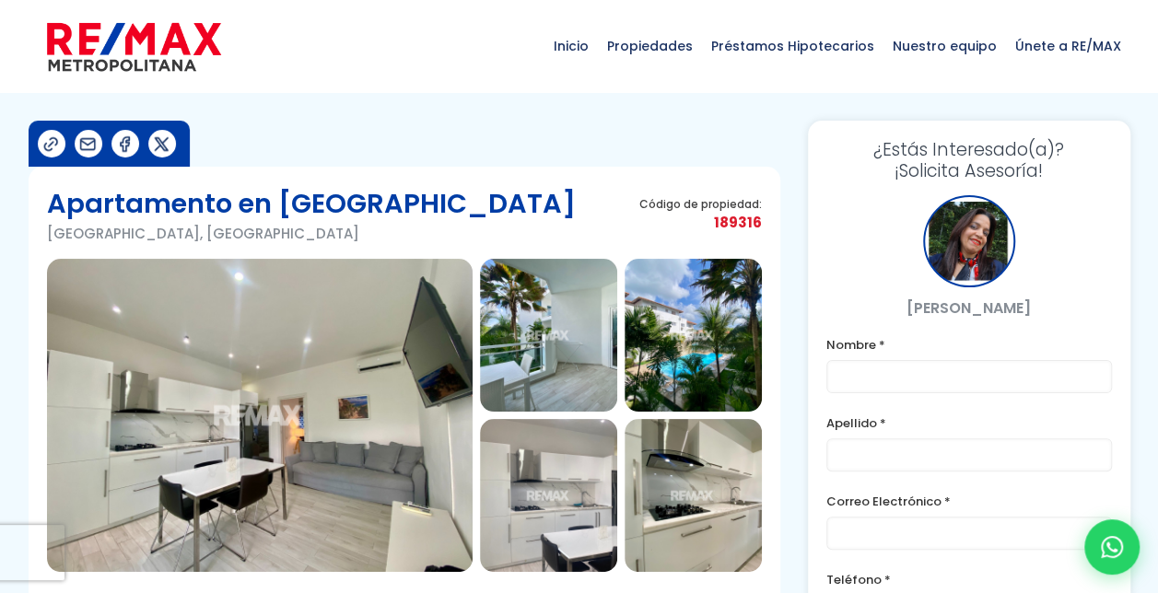
scroll to position [92, 0]
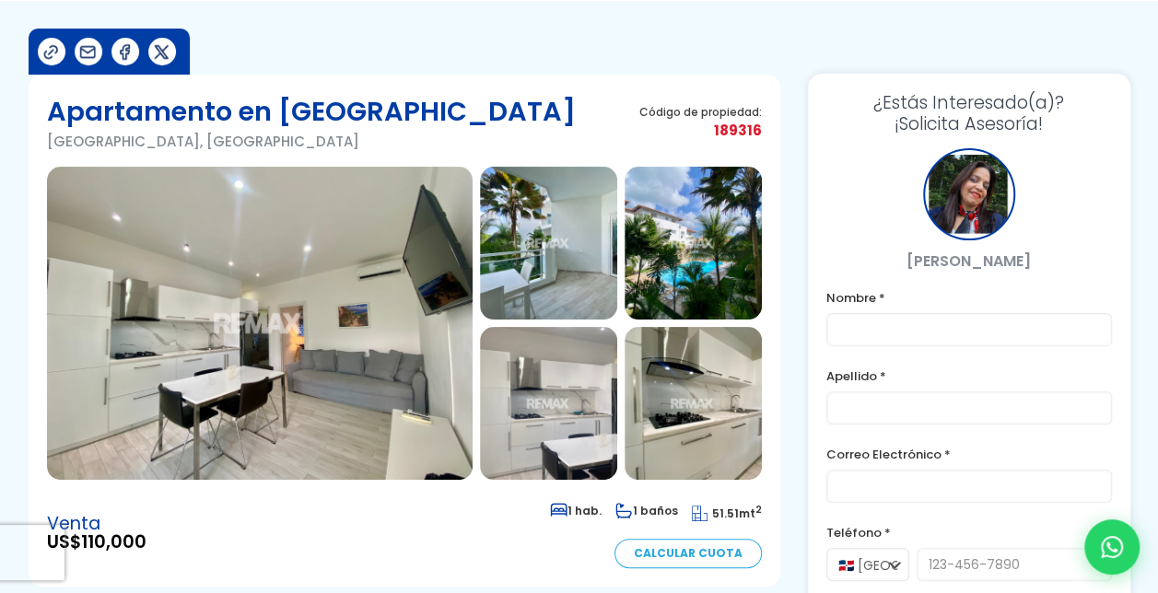
click at [419, 407] on img at bounding box center [260, 323] width 426 height 313
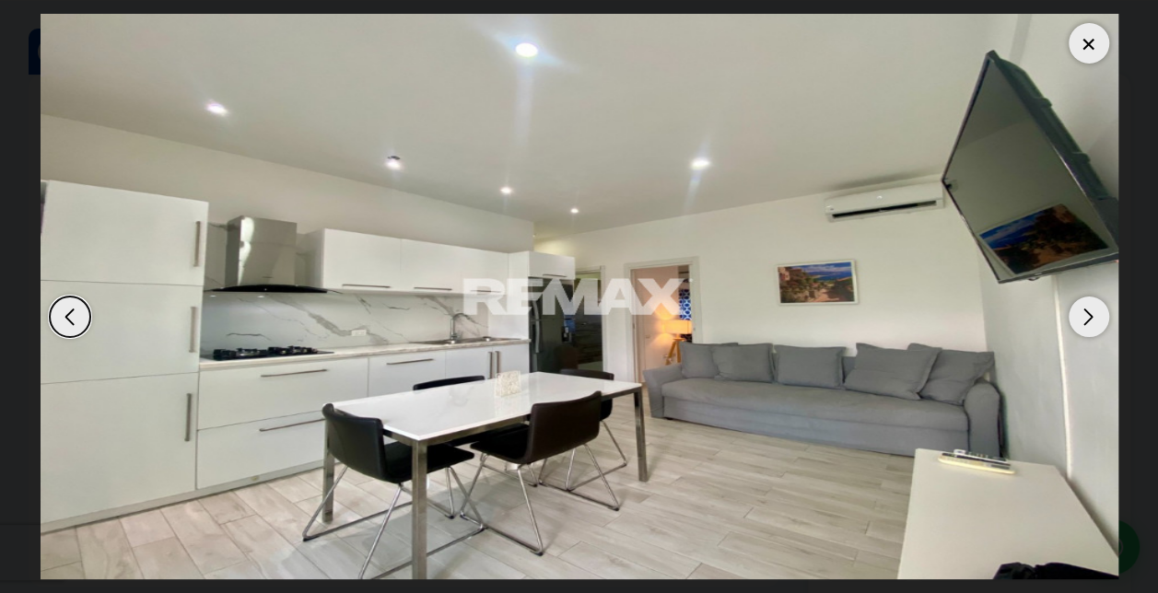
click at [1071, 315] on div "Next slide" at bounding box center [1089, 317] width 41 height 41
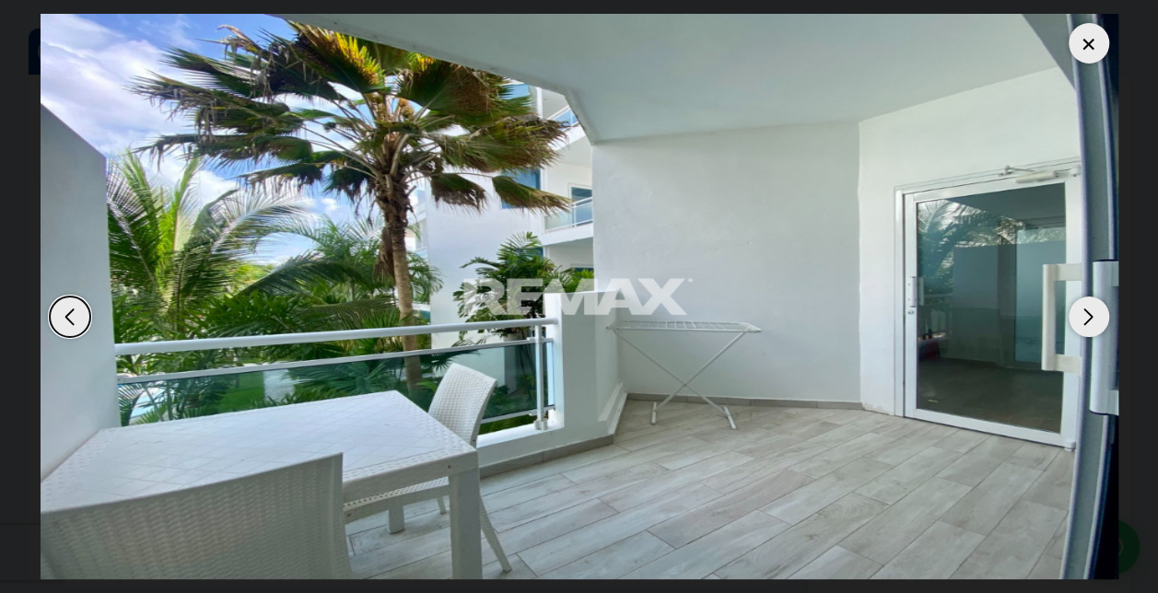
click at [1071, 315] on div "Next slide" at bounding box center [1089, 317] width 41 height 41
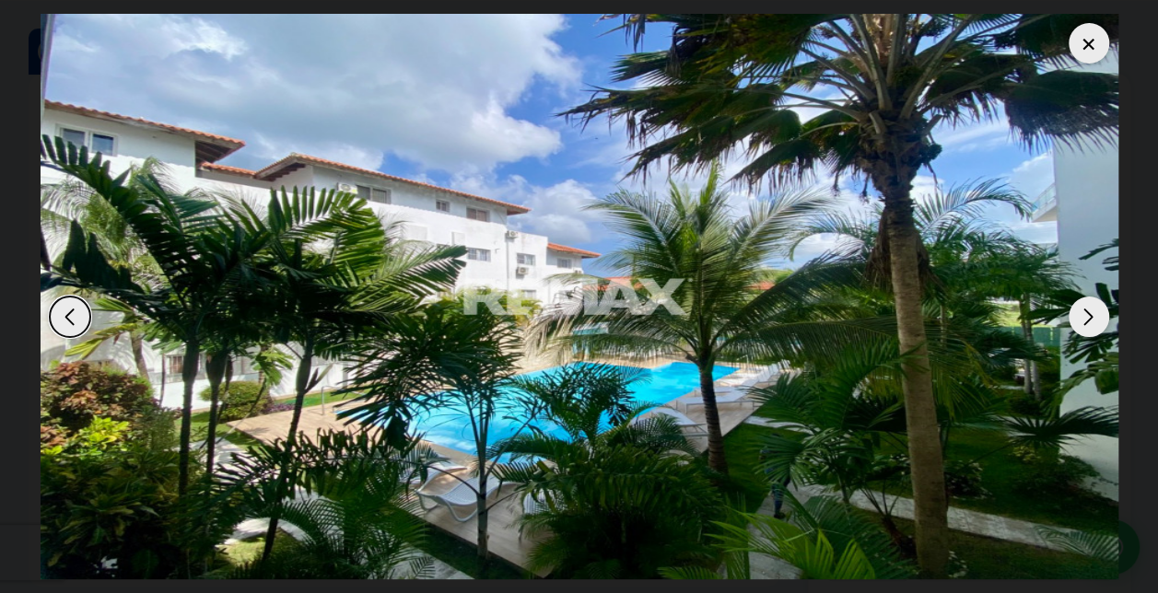
click at [1071, 315] on div "Next slide" at bounding box center [1089, 317] width 41 height 41
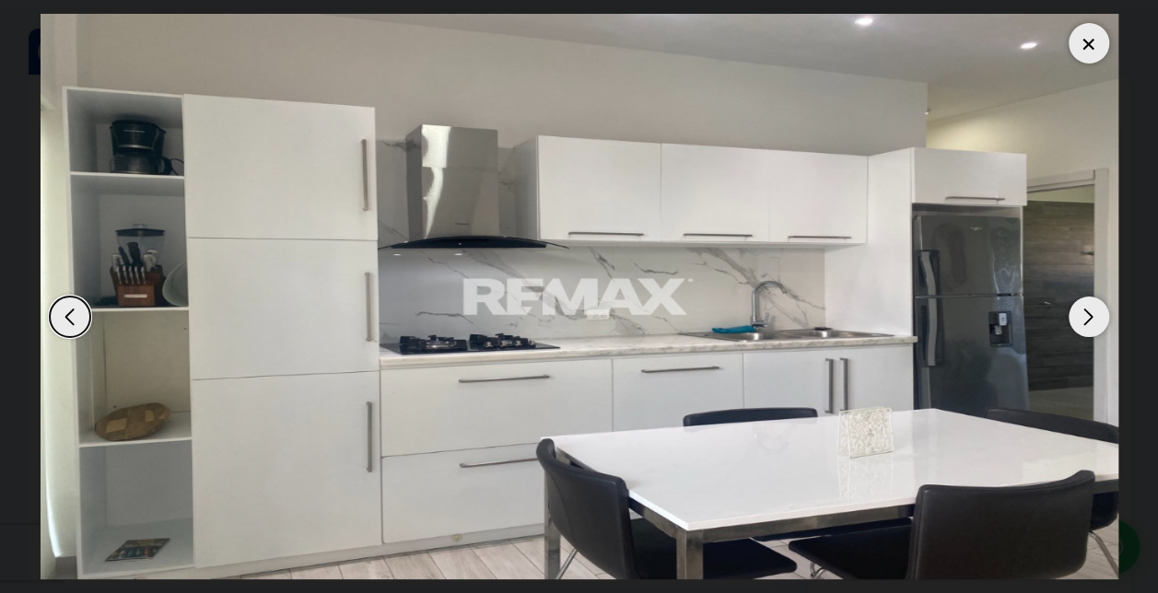
click at [1071, 315] on div "Next slide" at bounding box center [1089, 317] width 41 height 41
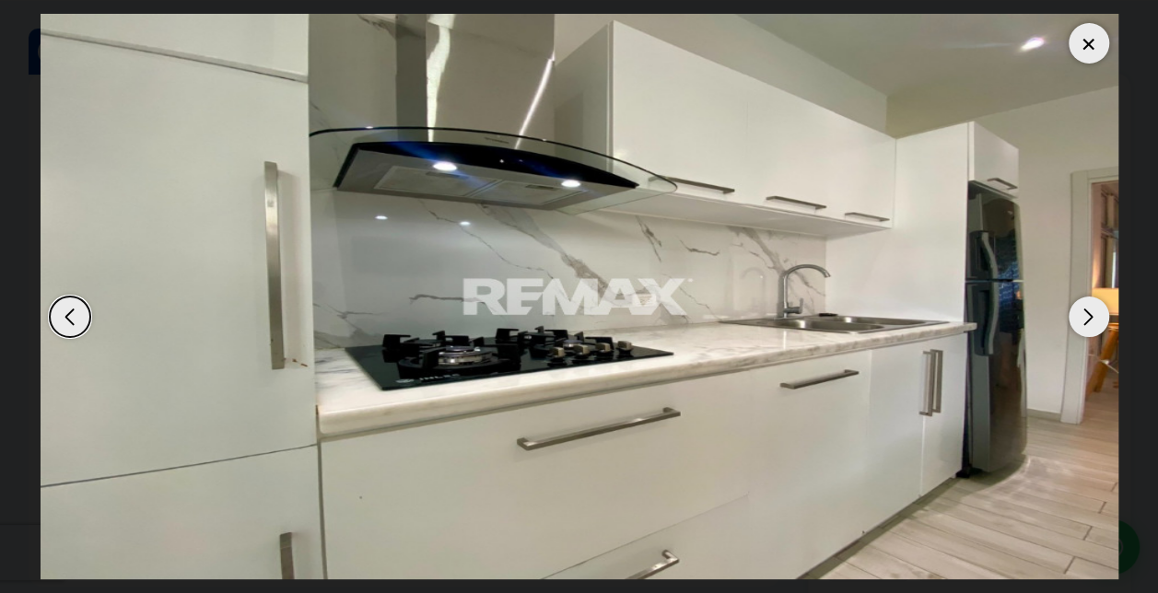
click at [1071, 315] on div "Next slide" at bounding box center [1089, 317] width 41 height 41
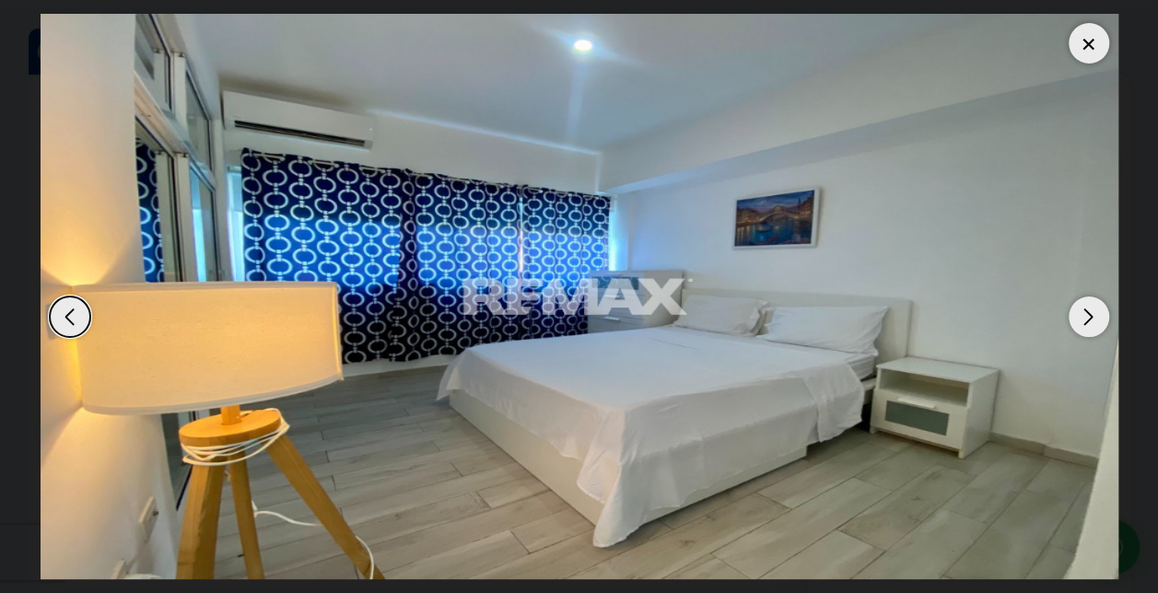
click at [1077, 46] on div at bounding box center [1089, 43] width 41 height 41
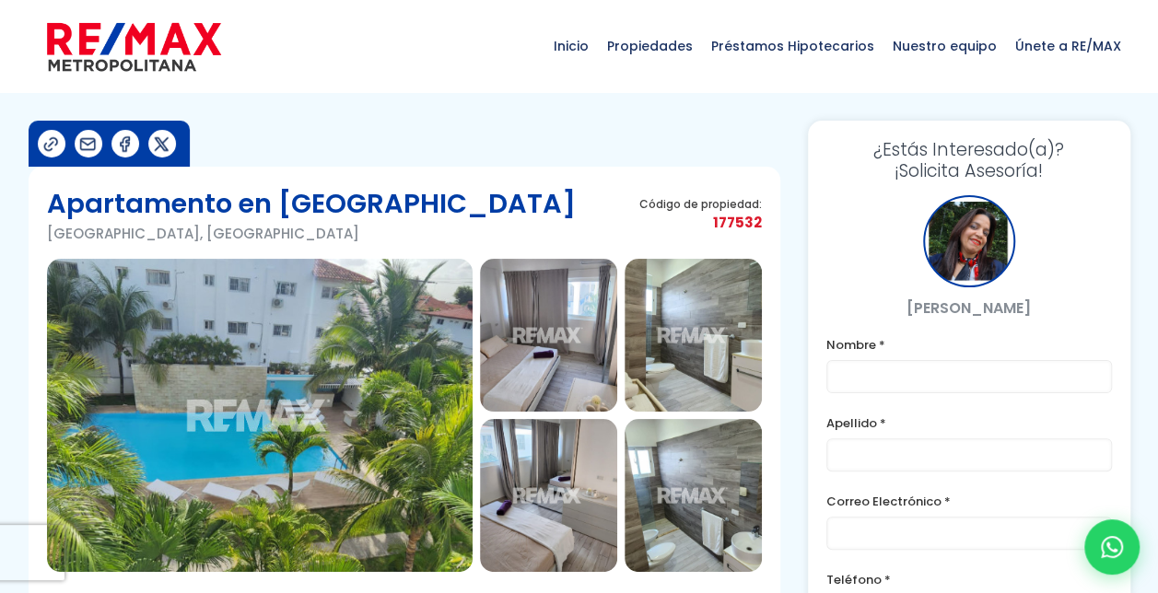
click at [357, 357] on img at bounding box center [260, 415] width 426 height 313
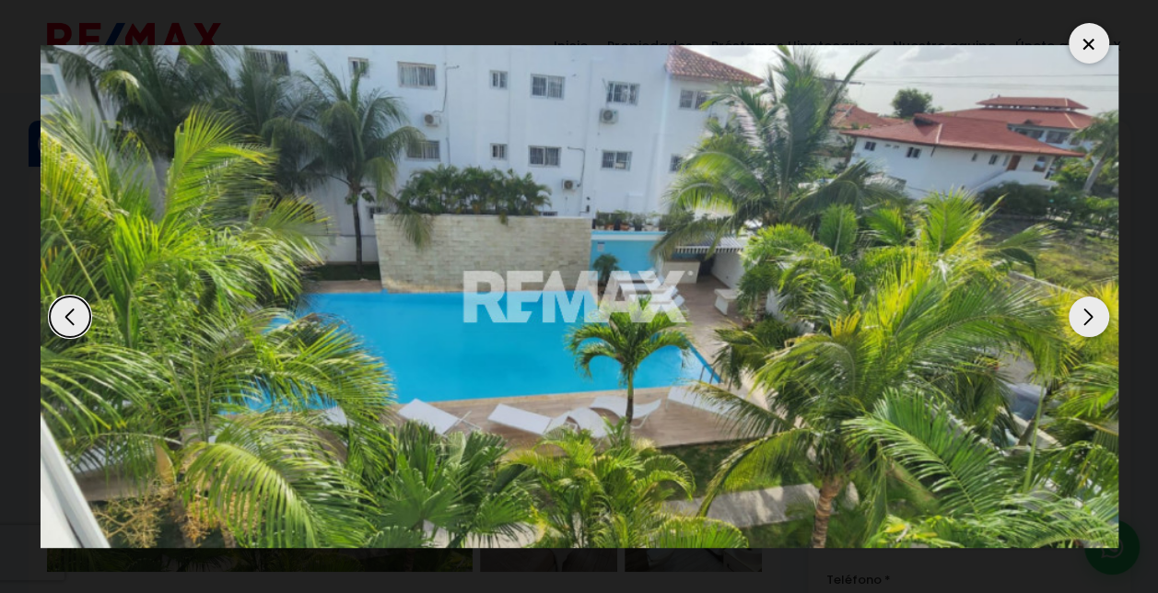
click at [1089, 324] on div "Next slide" at bounding box center [1089, 317] width 41 height 41
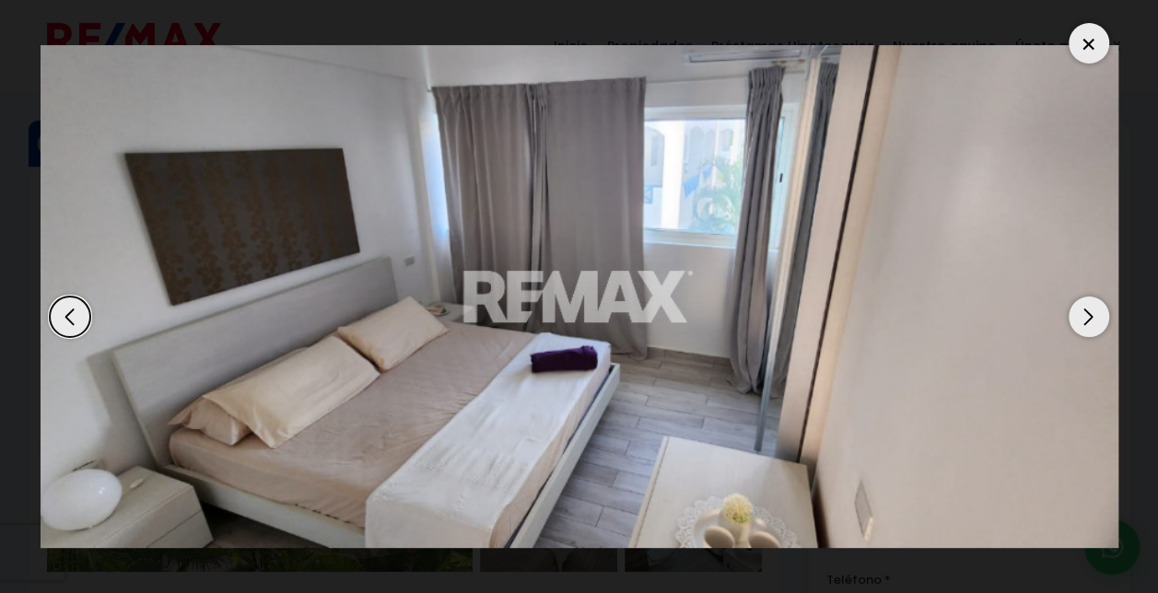
click at [1089, 324] on div "Next slide" at bounding box center [1089, 317] width 41 height 41
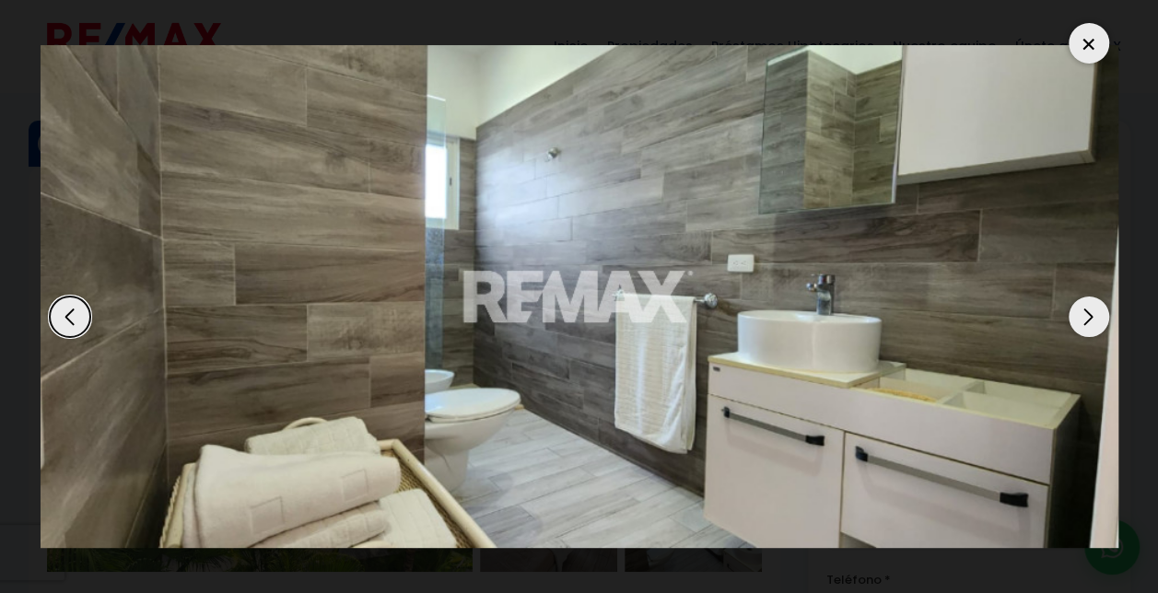
click at [1083, 29] on div at bounding box center [1089, 43] width 41 height 41
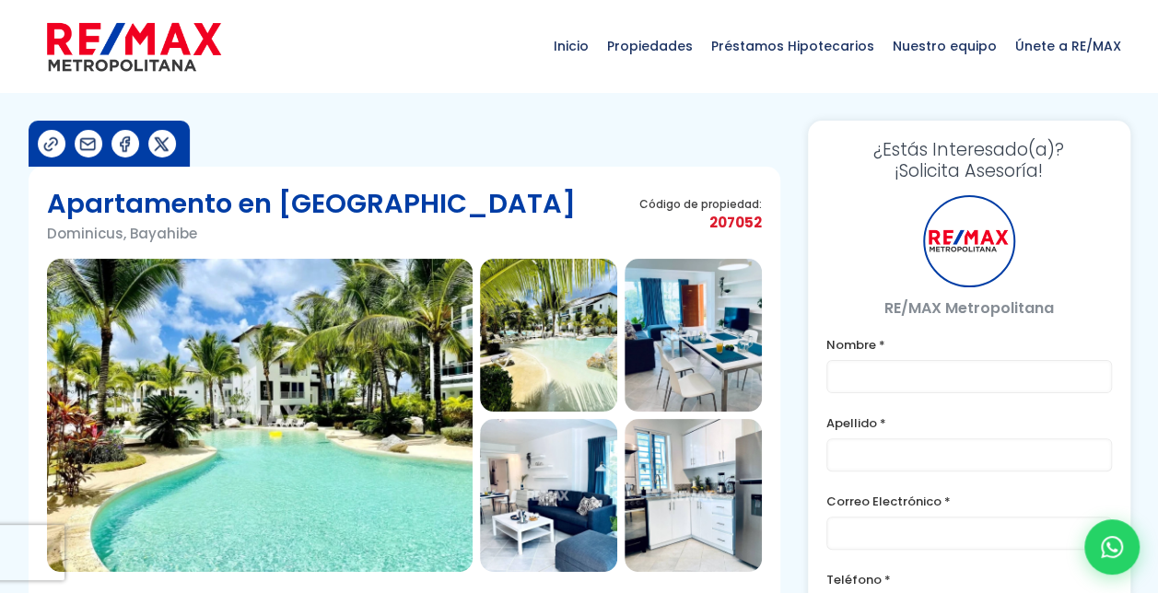
click at [973, 270] on div at bounding box center [969, 241] width 92 height 92
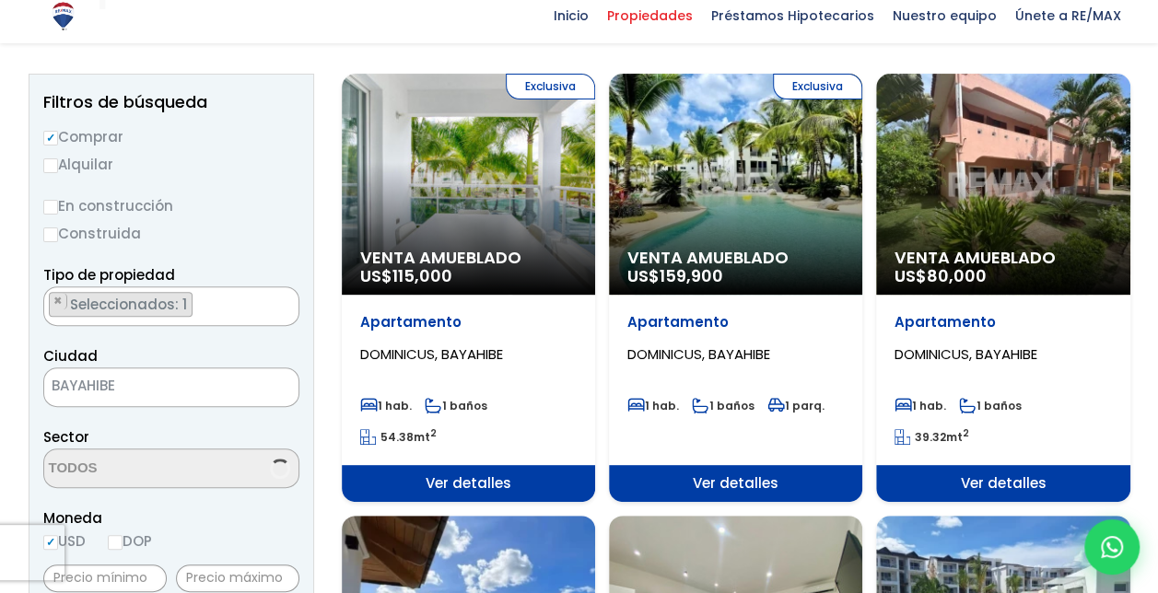
scroll to position [184, 0]
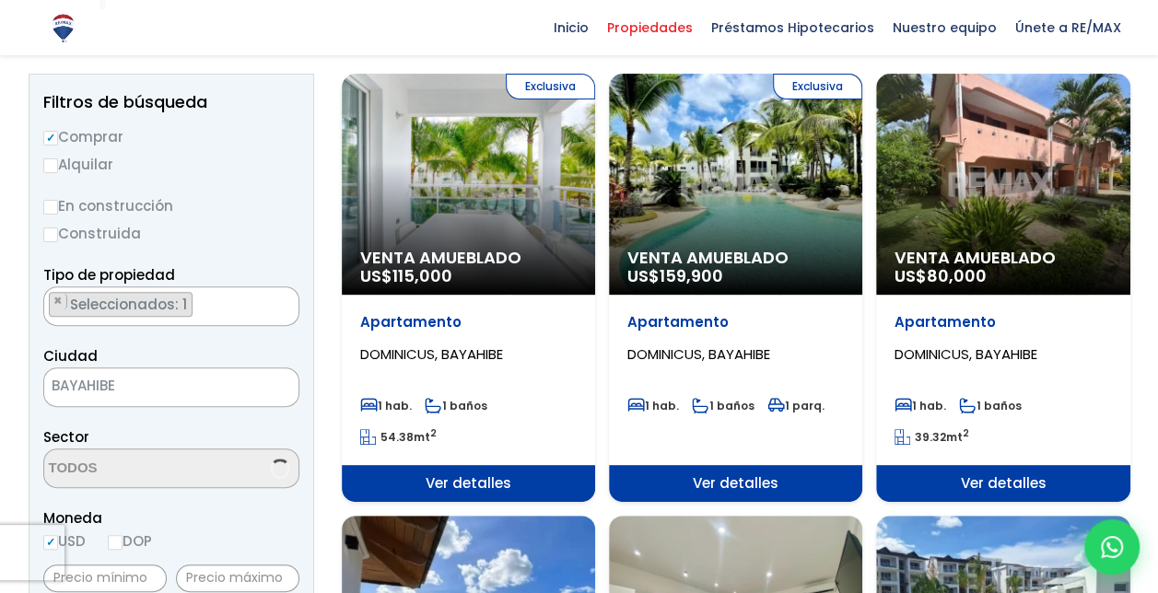
select select "16412"
click at [955, 245] on div "Venta Amueblado US$ 80,000" at bounding box center [1002, 184] width 253 height 221
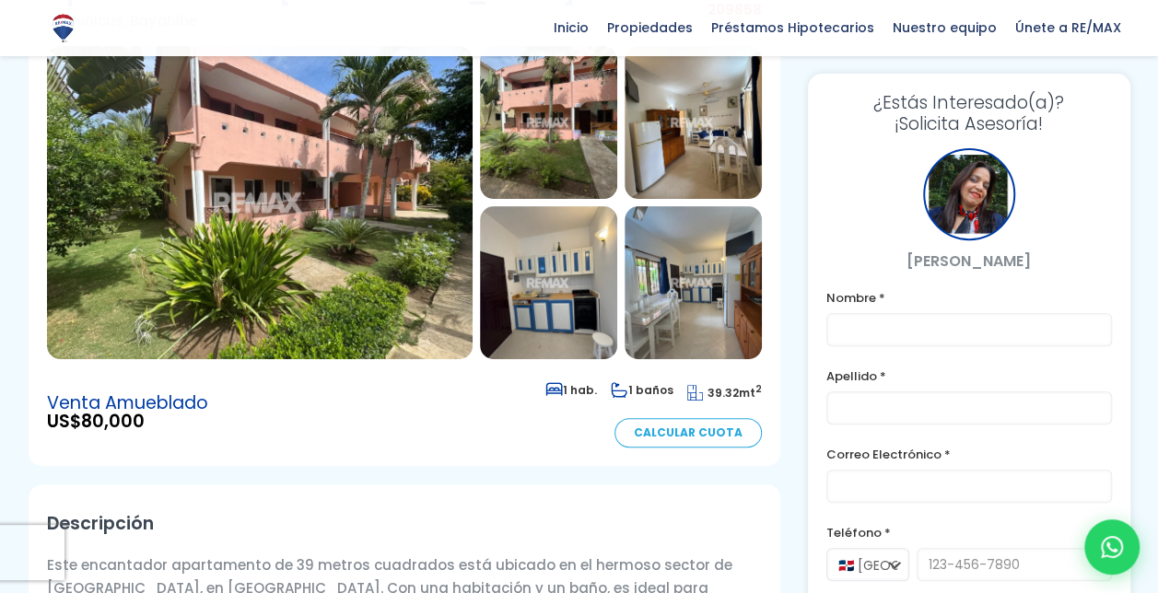
scroll to position [184, 0]
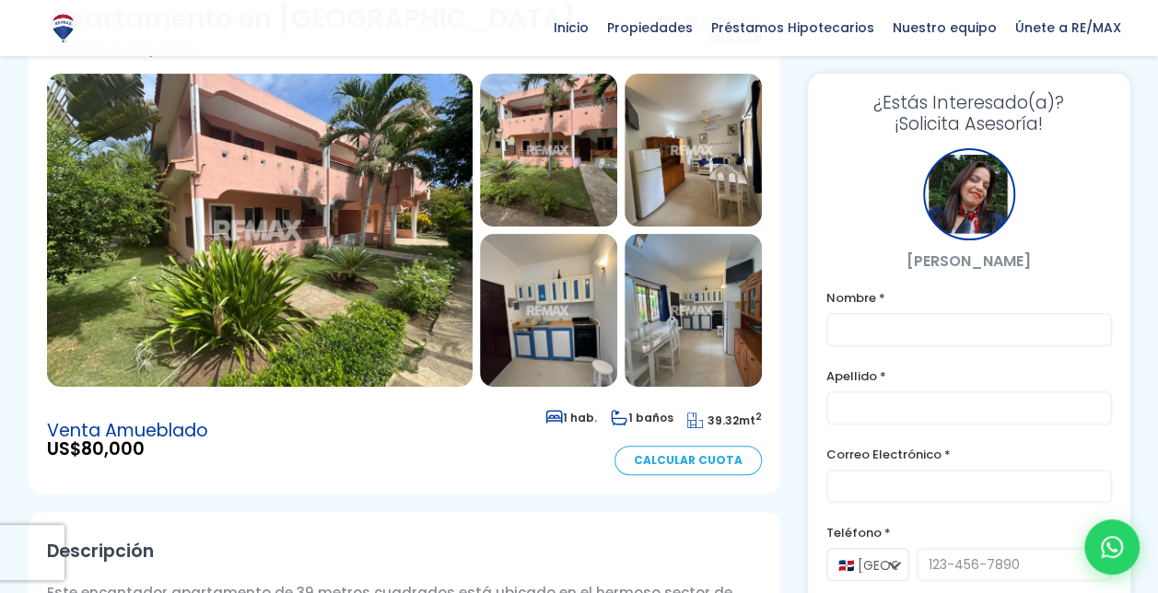
click at [382, 232] on img at bounding box center [260, 230] width 426 height 313
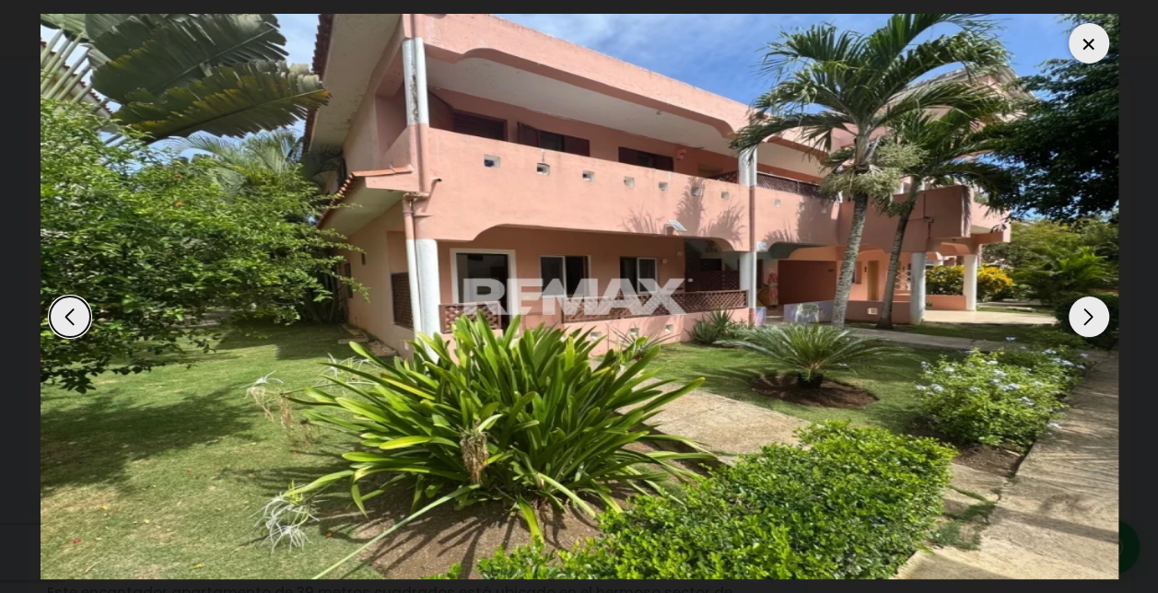
click at [1085, 322] on div "Next slide" at bounding box center [1089, 317] width 41 height 41
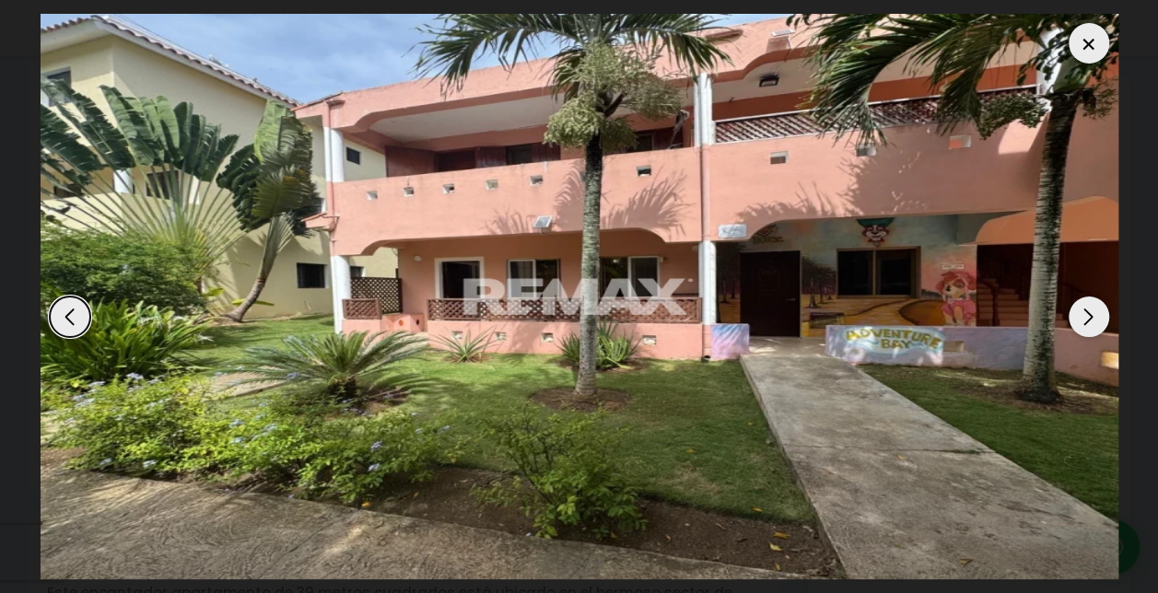
click at [1085, 322] on div "Next slide" at bounding box center [1089, 317] width 41 height 41
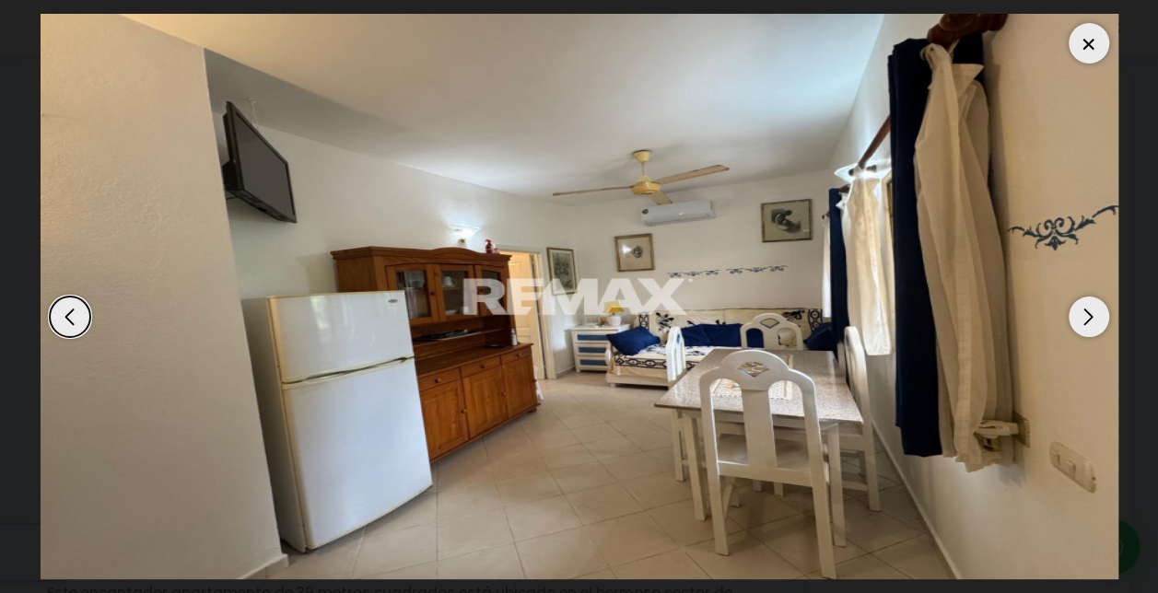
click at [1085, 322] on div "Next slide" at bounding box center [1089, 317] width 41 height 41
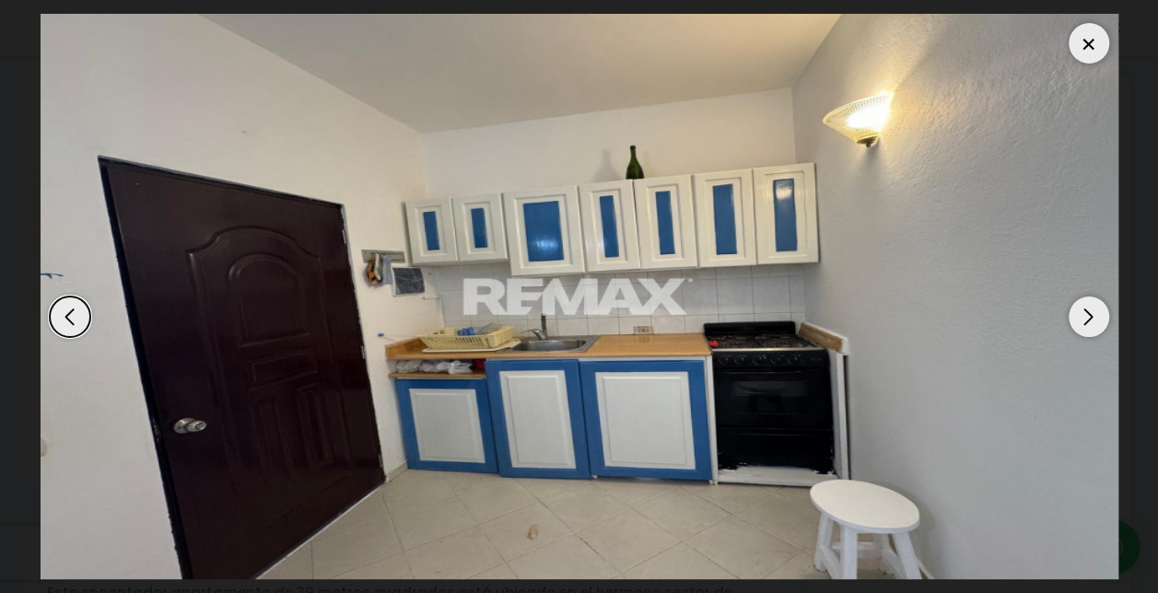
click at [1085, 322] on div "Next slide" at bounding box center [1089, 317] width 41 height 41
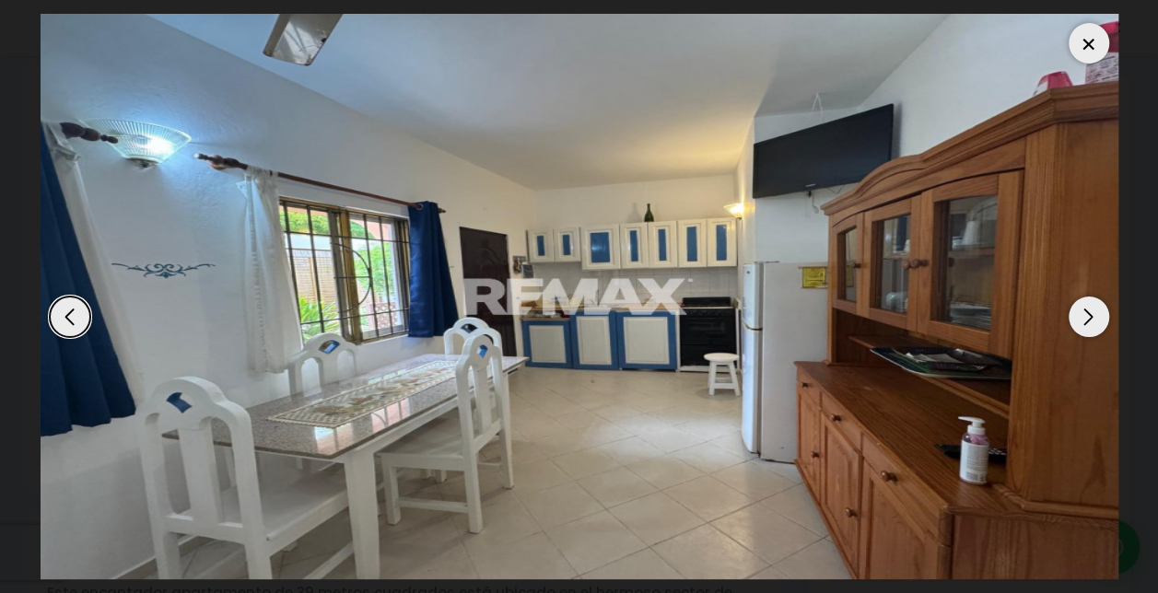
click at [1085, 322] on div "Next slide" at bounding box center [1089, 317] width 41 height 41
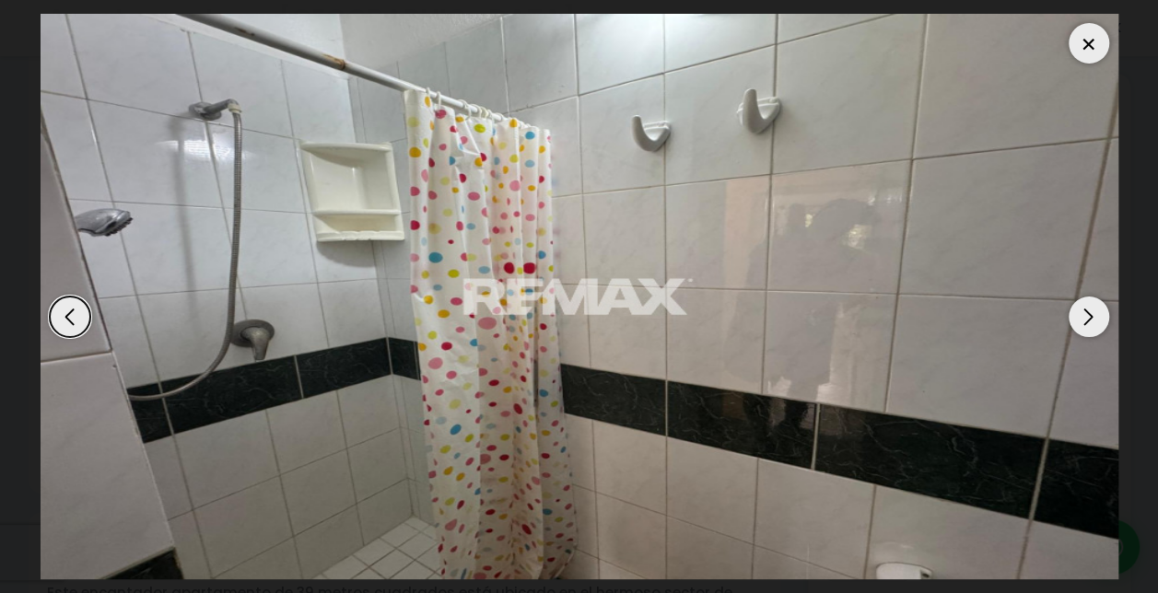
click at [1085, 322] on div "Next slide" at bounding box center [1089, 317] width 41 height 41
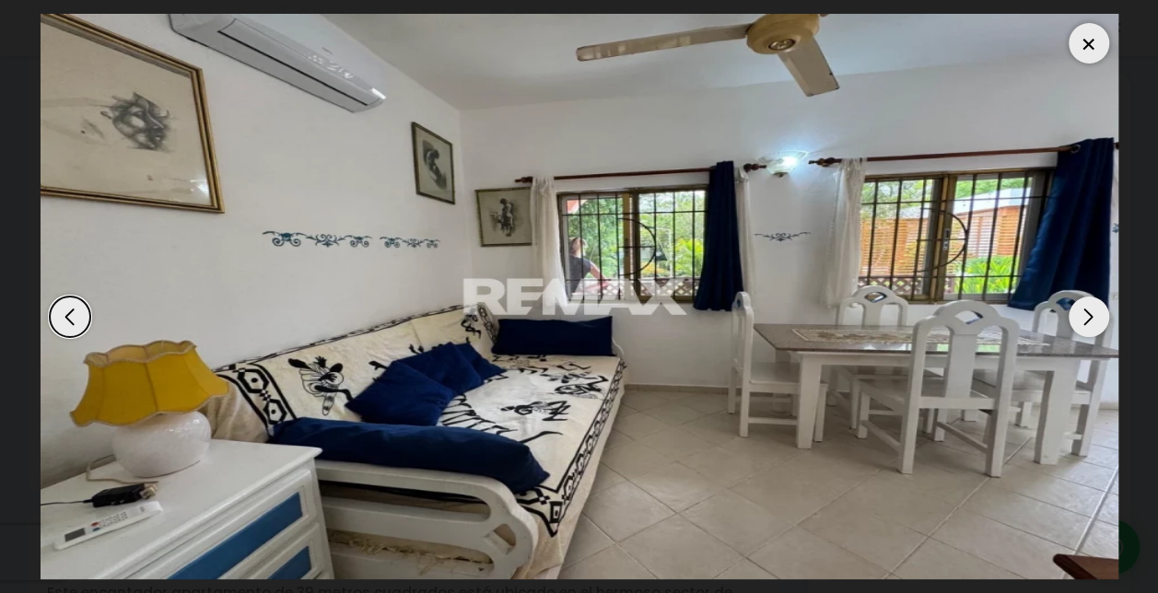
click at [1085, 322] on div "Next slide" at bounding box center [1089, 317] width 41 height 41
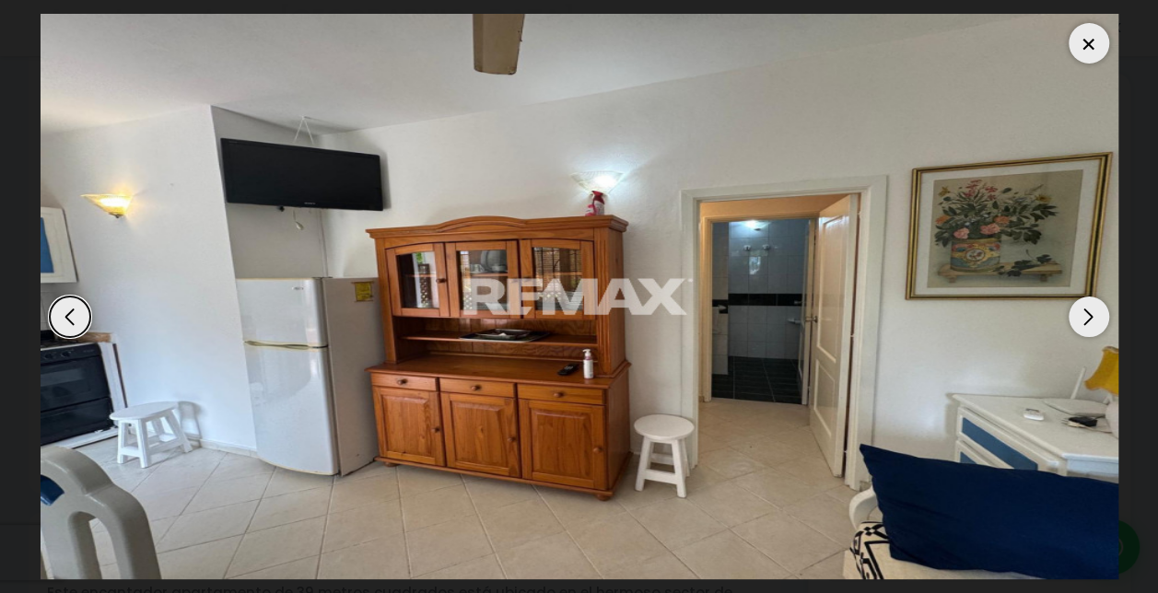
click at [1085, 322] on div "Next slide" at bounding box center [1089, 317] width 41 height 41
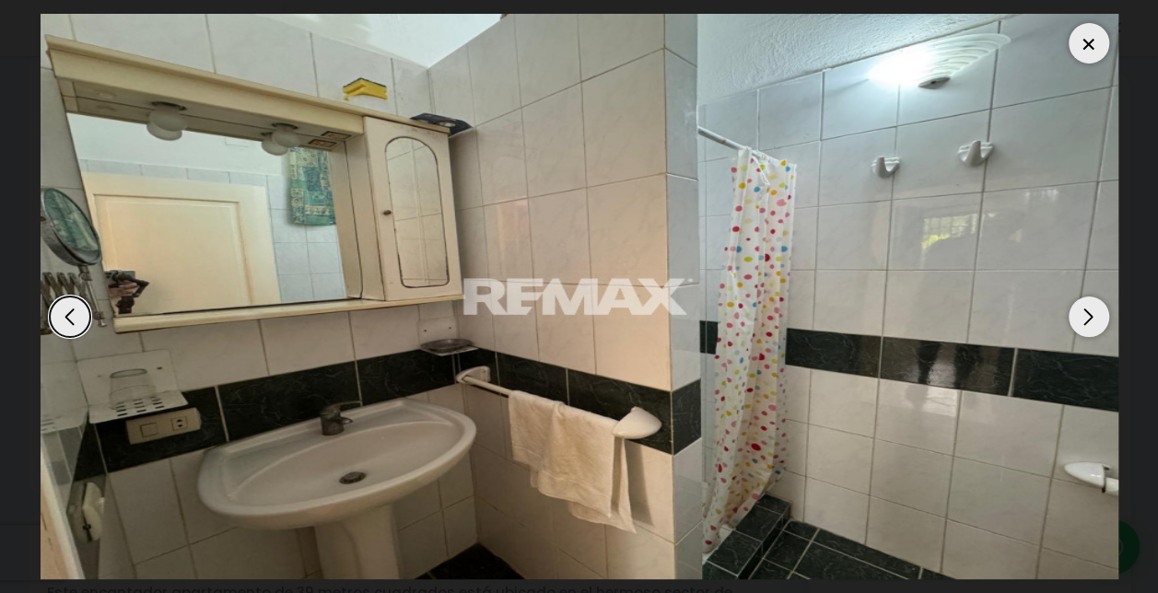
click at [1085, 322] on div "Next slide" at bounding box center [1089, 317] width 41 height 41
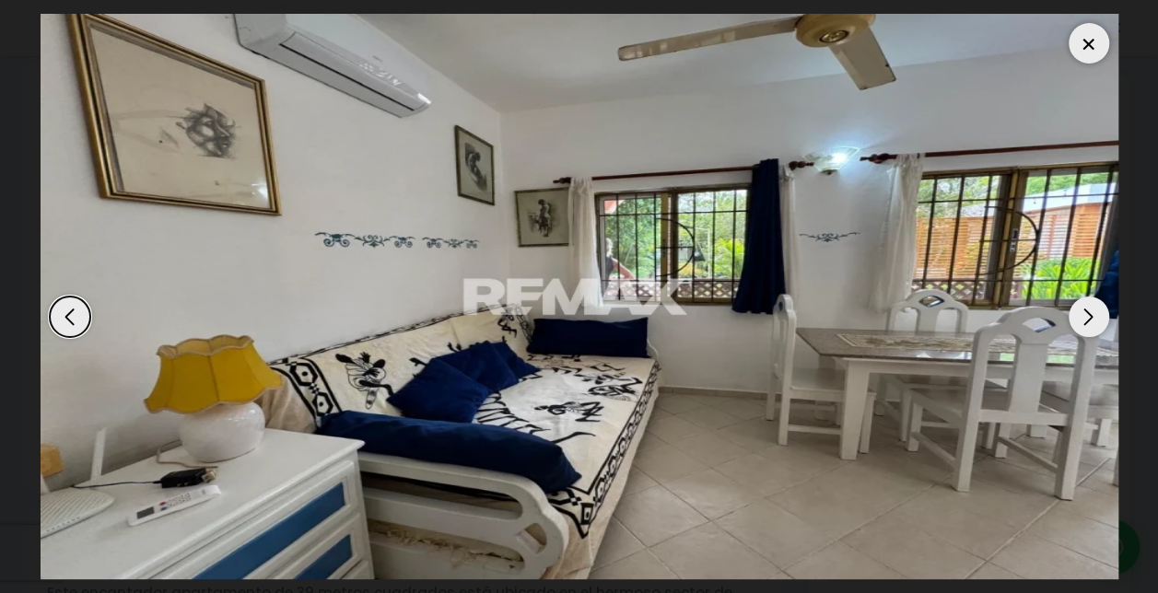
click at [1081, 45] on div at bounding box center [1089, 43] width 41 height 41
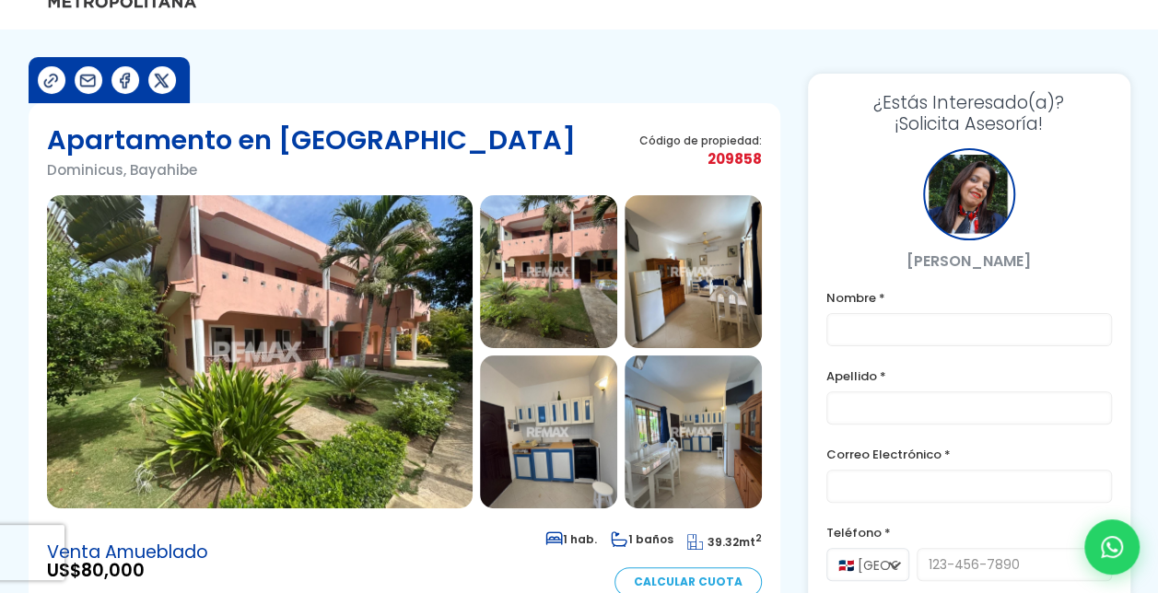
scroll to position [92, 0]
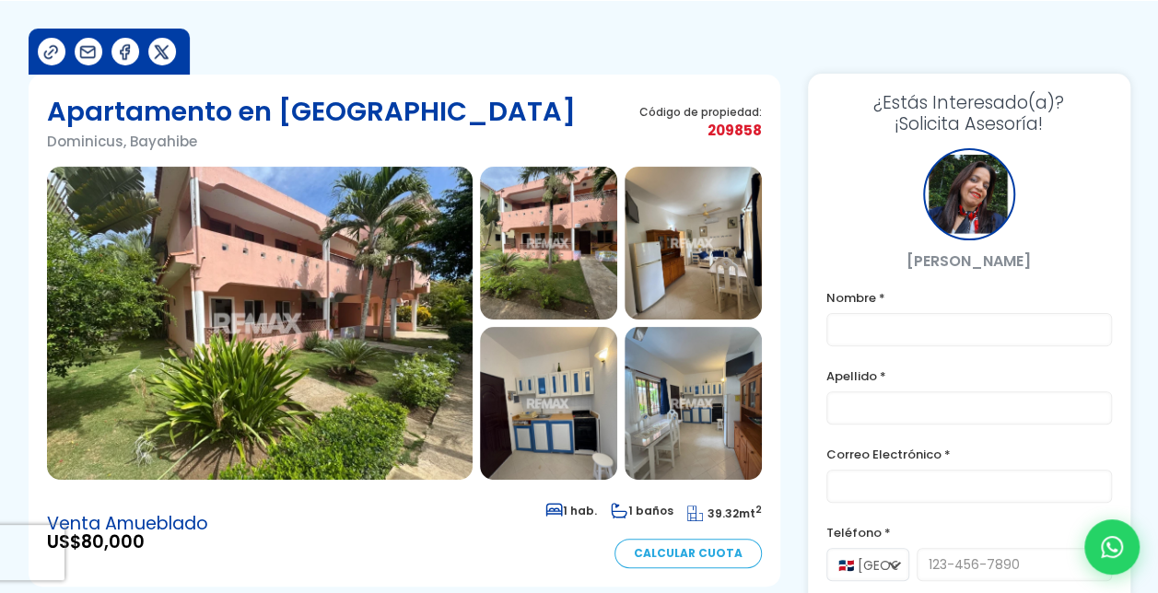
click at [330, 345] on img at bounding box center [260, 323] width 426 height 313
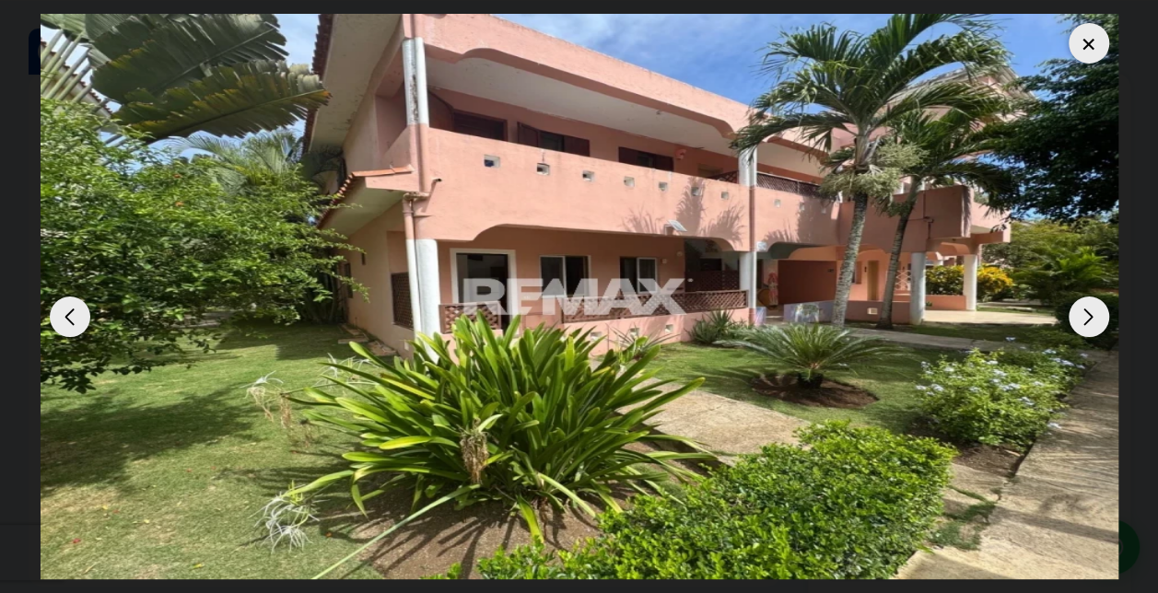
click at [1085, 58] on div at bounding box center [1089, 43] width 41 height 41
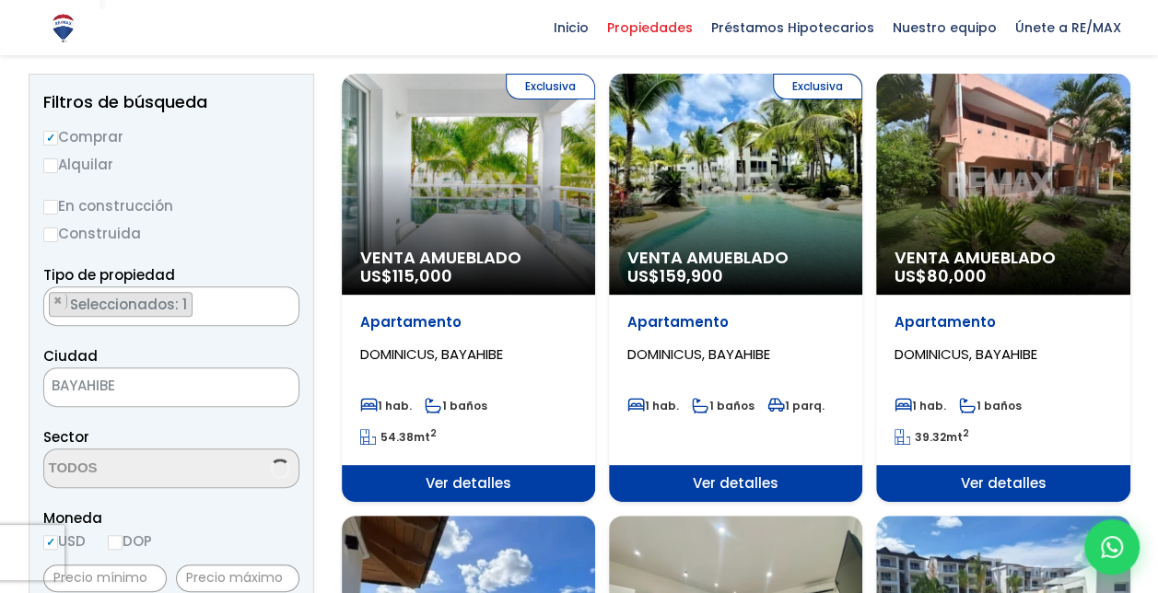
scroll to position [184, 0]
select select "16412"
click at [455, 276] on p "Venta Amueblado US$ 115,000" at bounding box center [468, 267] width 217 height 37
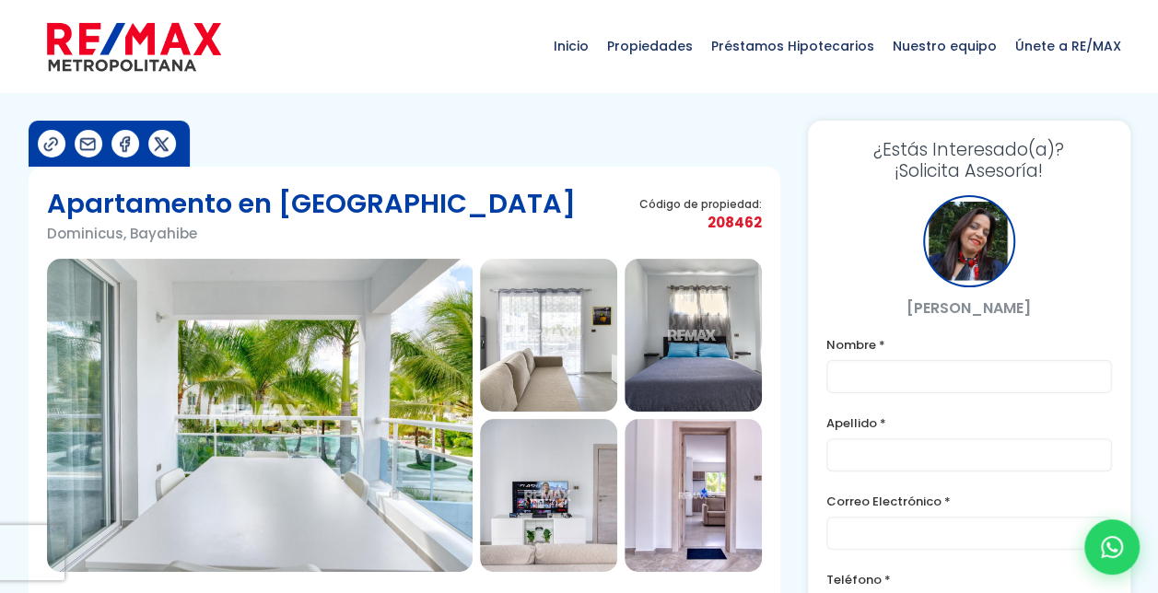
click at [509, 352] on img at bounding box center [548, 335] width 137 height 153
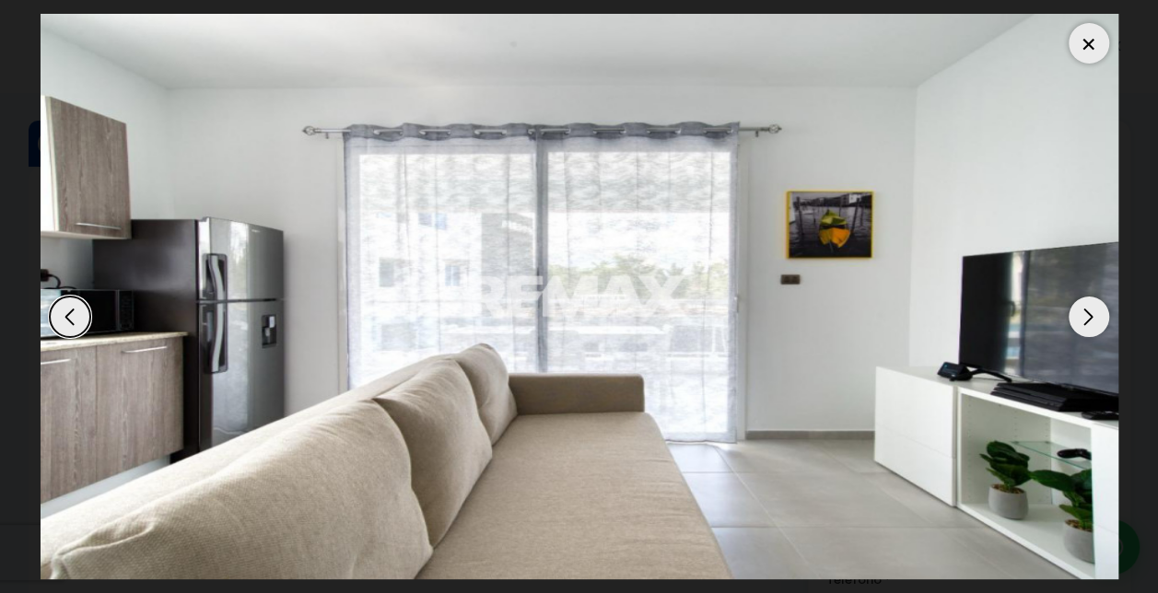
click at [1089, 313] on div "Next slide" at bounding box center [1089, 317] width 41 height 41
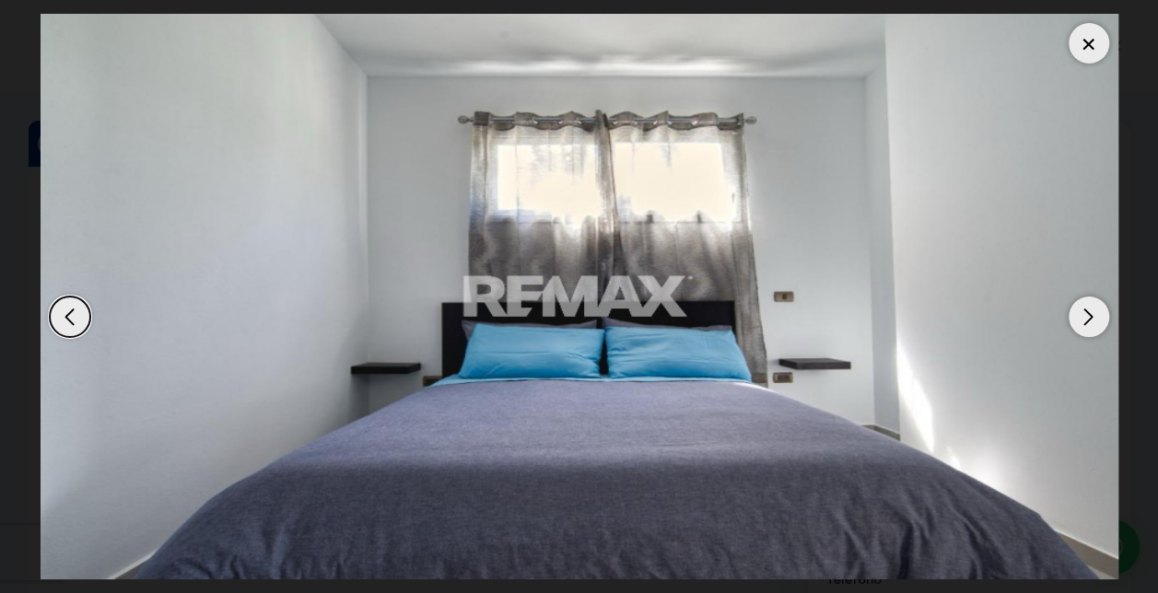
click at [1089, 313] on div "Next slide" at bounding box center [1089, 317] width 41 height 41
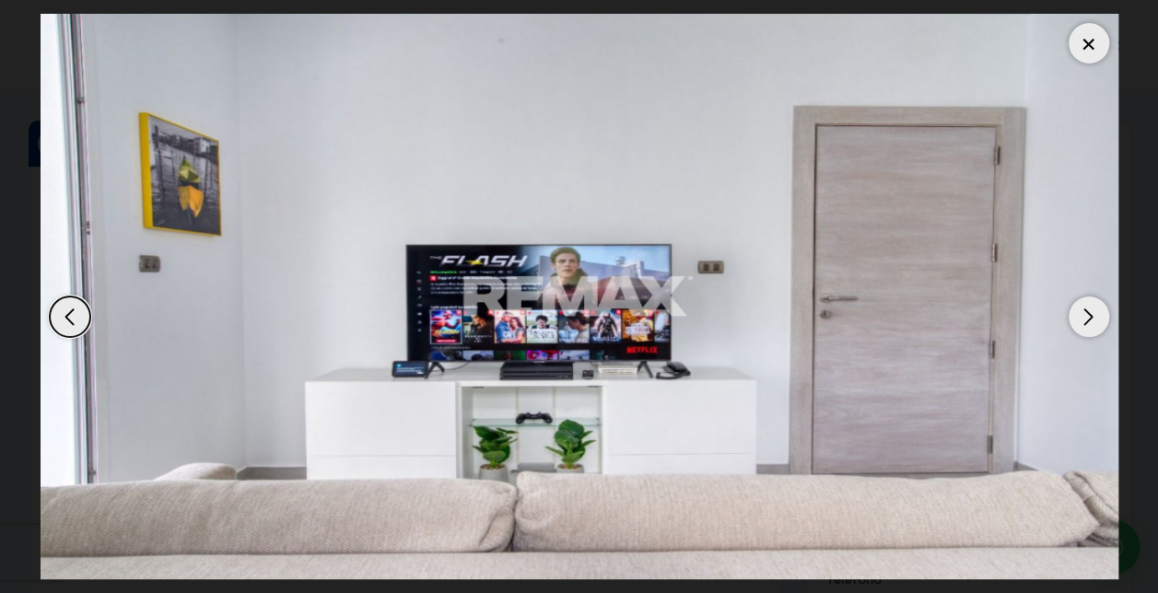
click at [1089, 313] on div "Next slide" at bounding box center [1089, 317] width 41 height 41
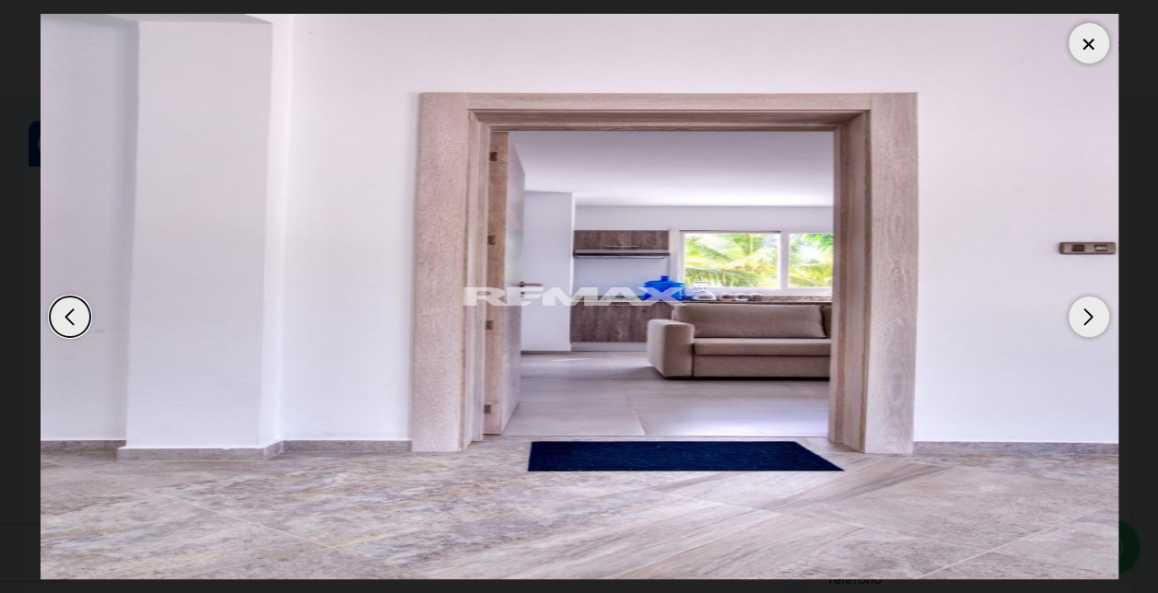
click at [1089, 313] on div "Next slide" at bounding box center [1089, 317] width 41 height 41
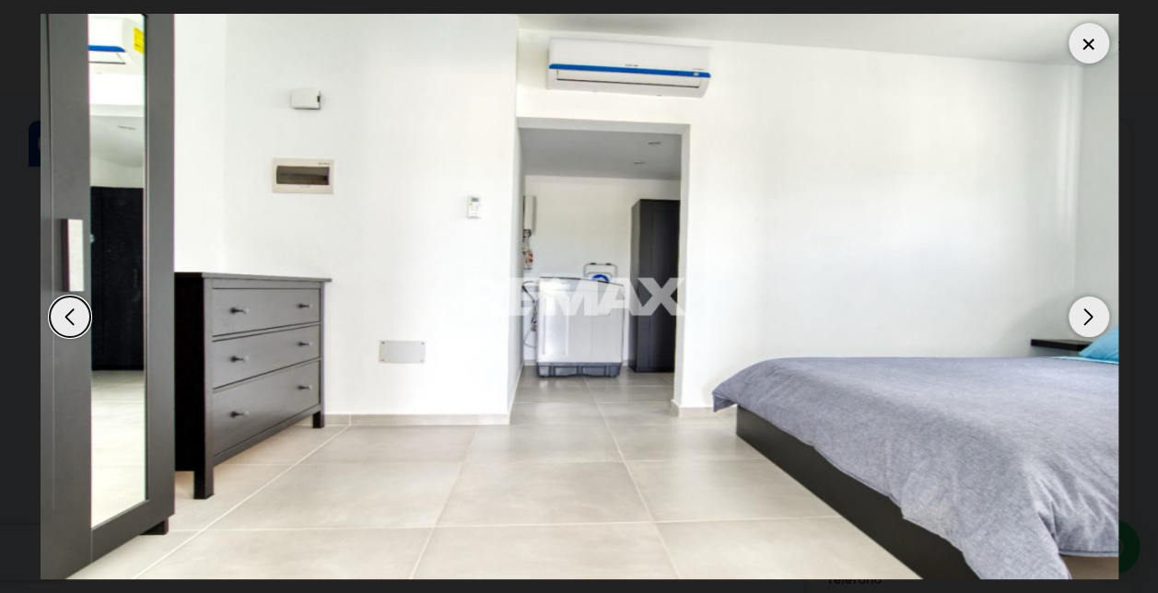
click at [1089, 313] on div "Next slide" at bounding box center [1089, 317] width 41 height 41
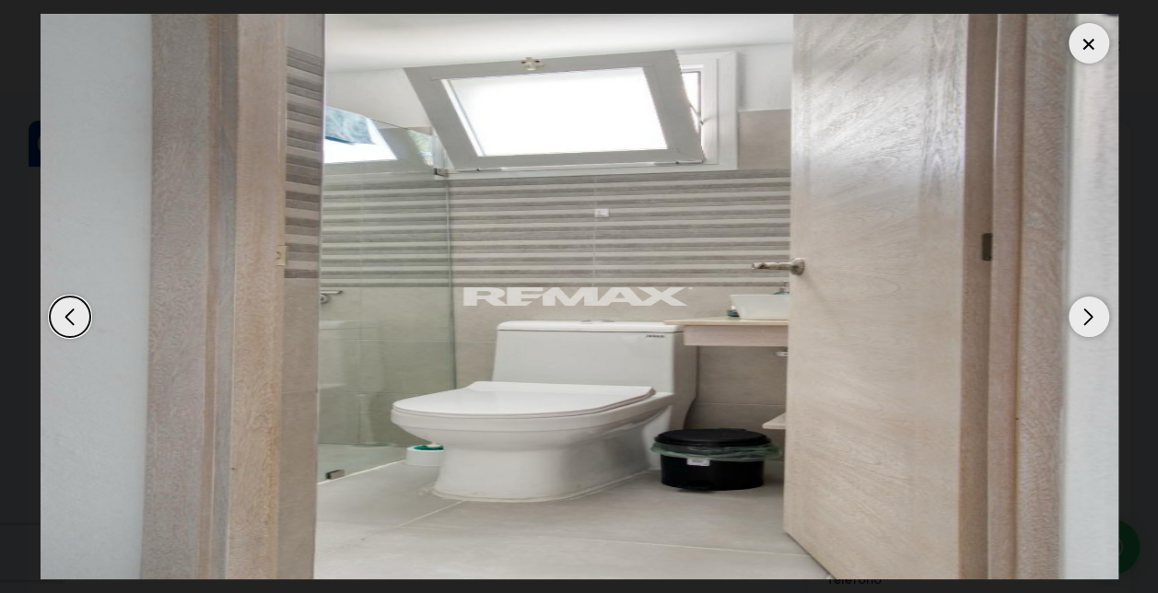
click at [1089, 313] on div "Next slide" at bounding box center [1089, 317] width 41 height 41
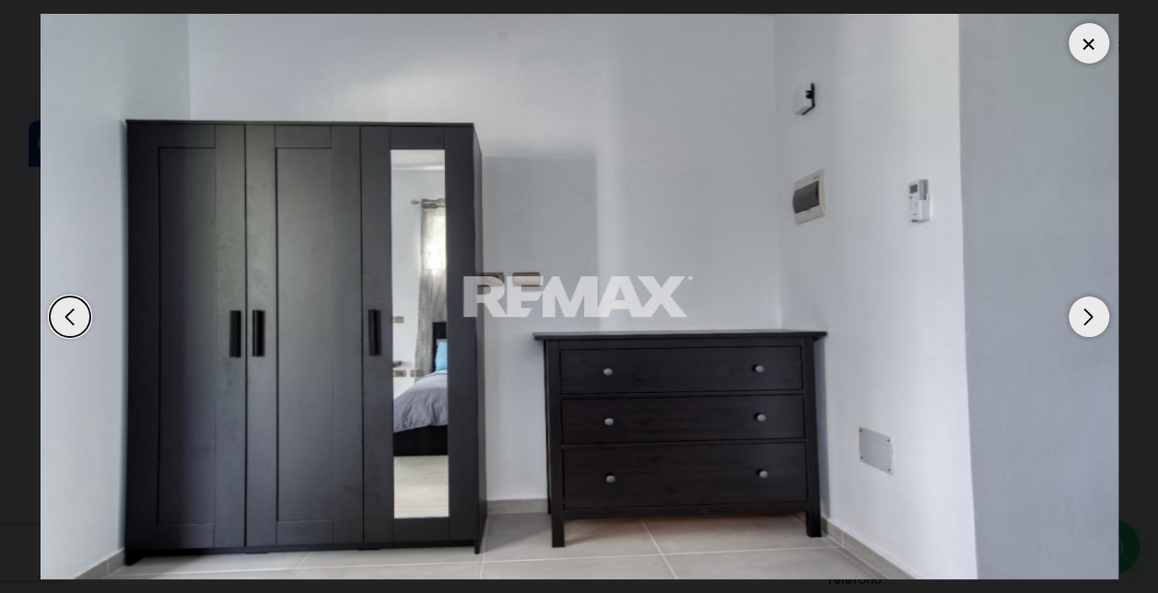
click at [1089, 313] on div "Next slide" at bounding box center [1089, 317] width 41 height 41
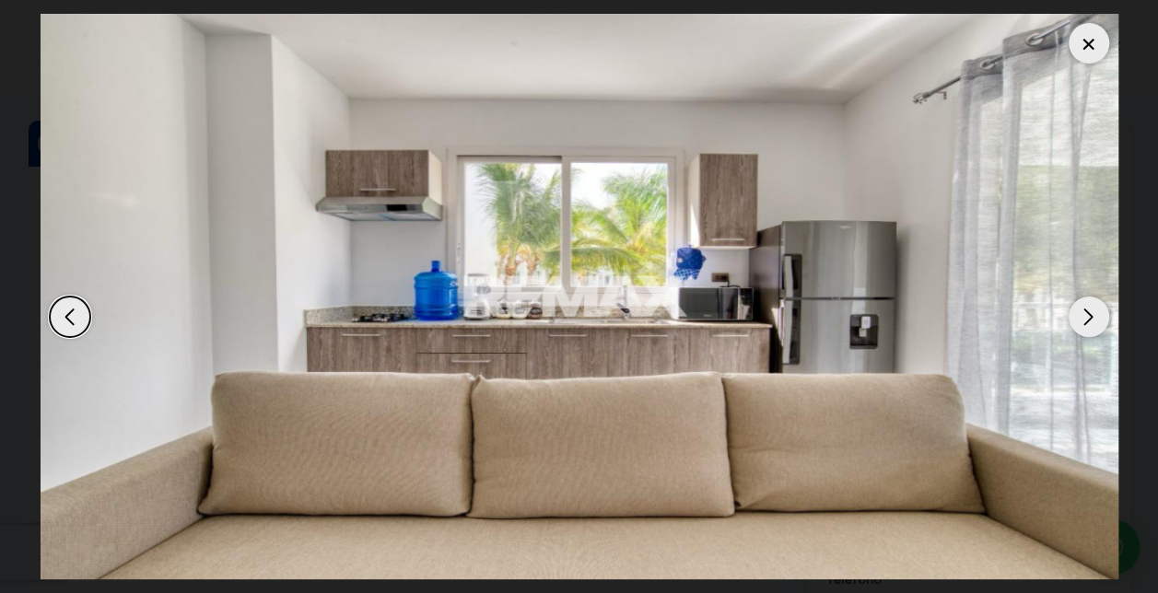
click at [1073, 32] on div at bounding box center [1089, 43] width 41 height 41
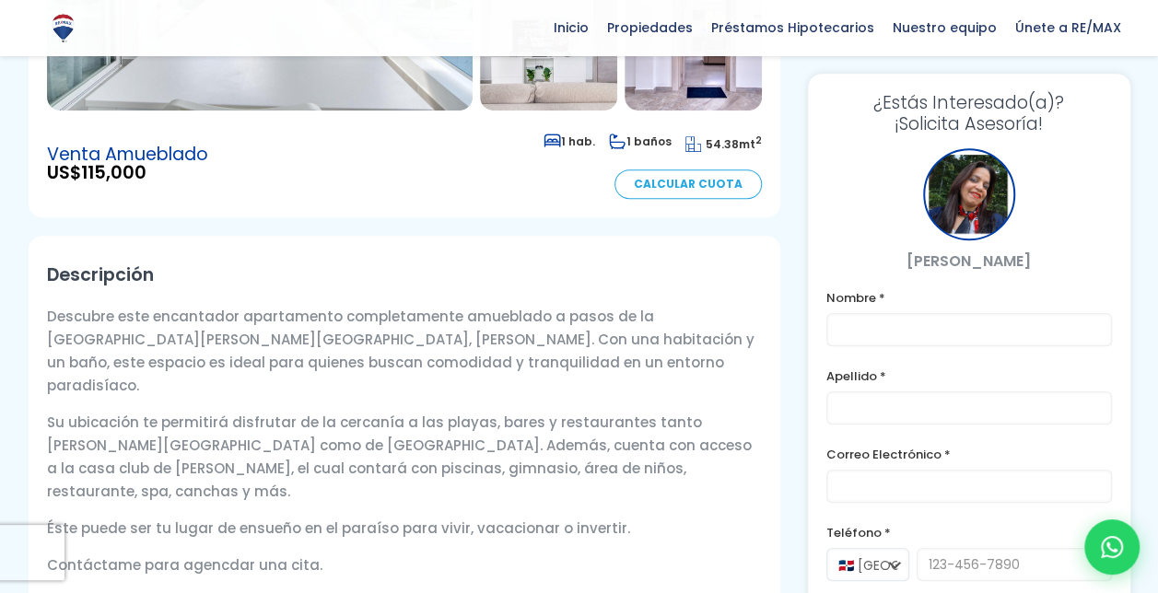
scroll to position [92, 0]
